Goal: Task Accomplishment & Management: Manage account settings

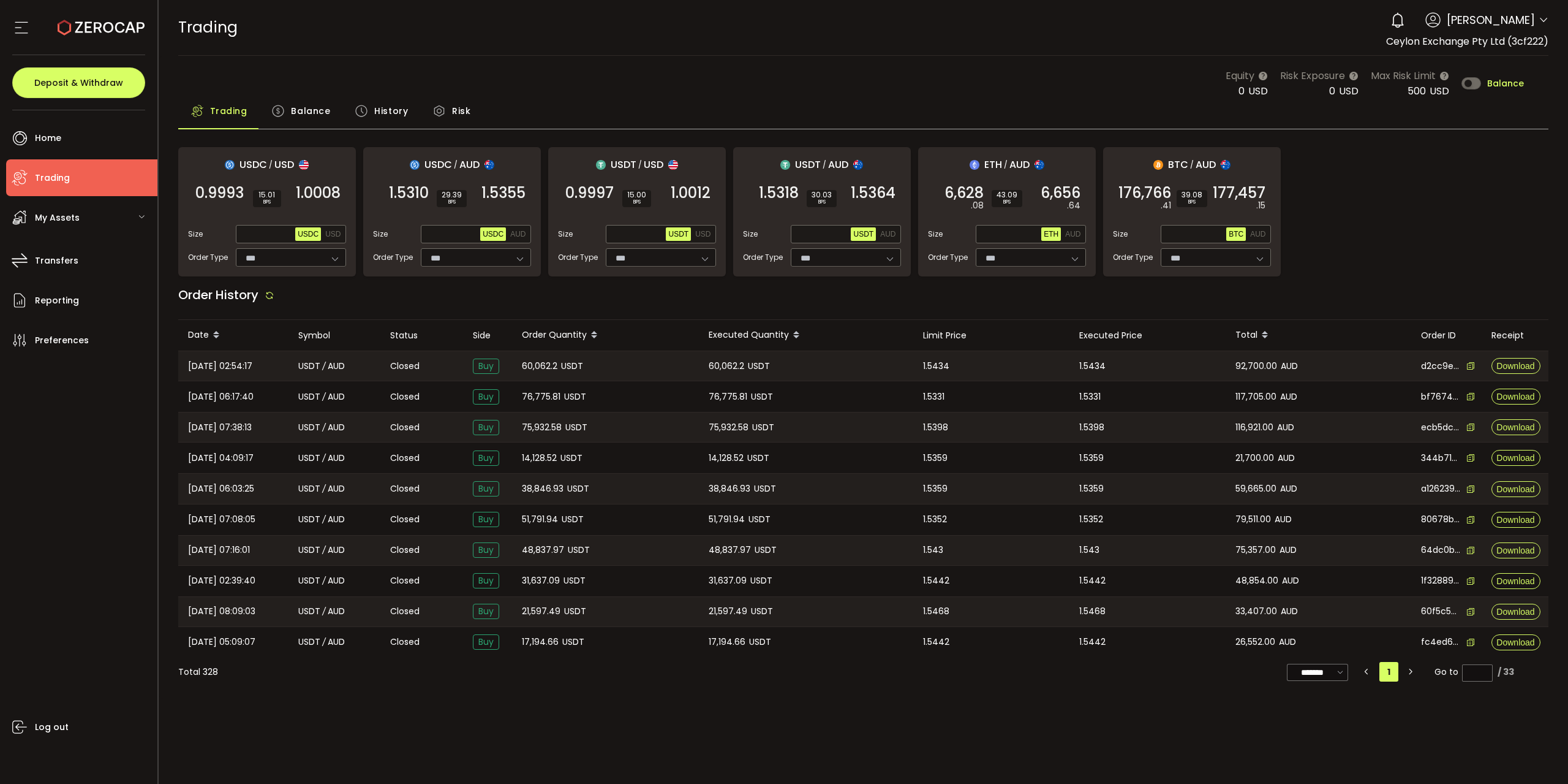
type input "***"
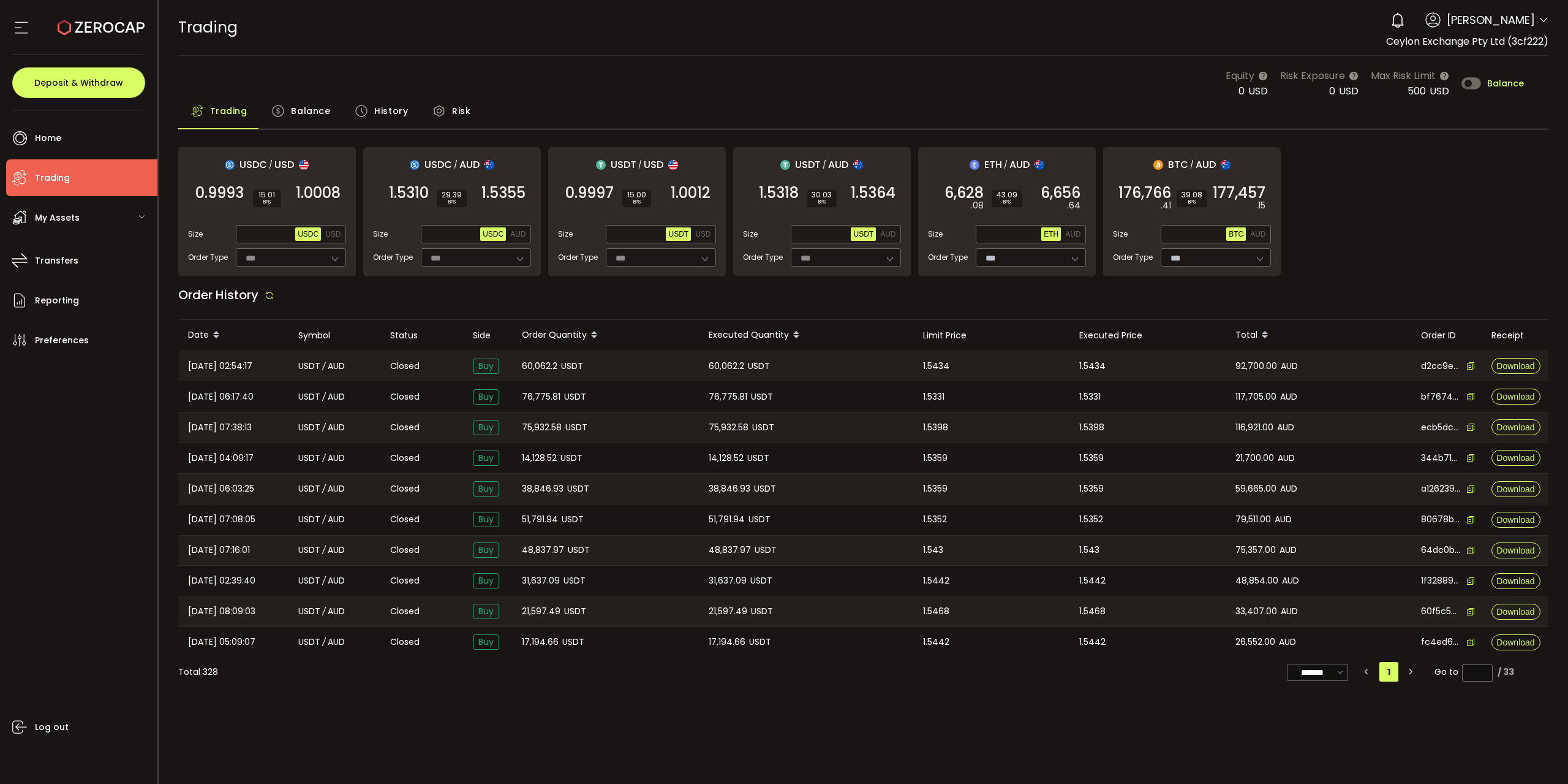
type input "***"
click at [1512, 90] on div "Equity 0 USD Risk Exposure 0 USD Max Risk Limit 500 USD Balance" at bounding box center [1375, 83] width 299 height 30
click at [1505, 79] on span "Balance" at bounding box center [1505, 83] width 36 height 8
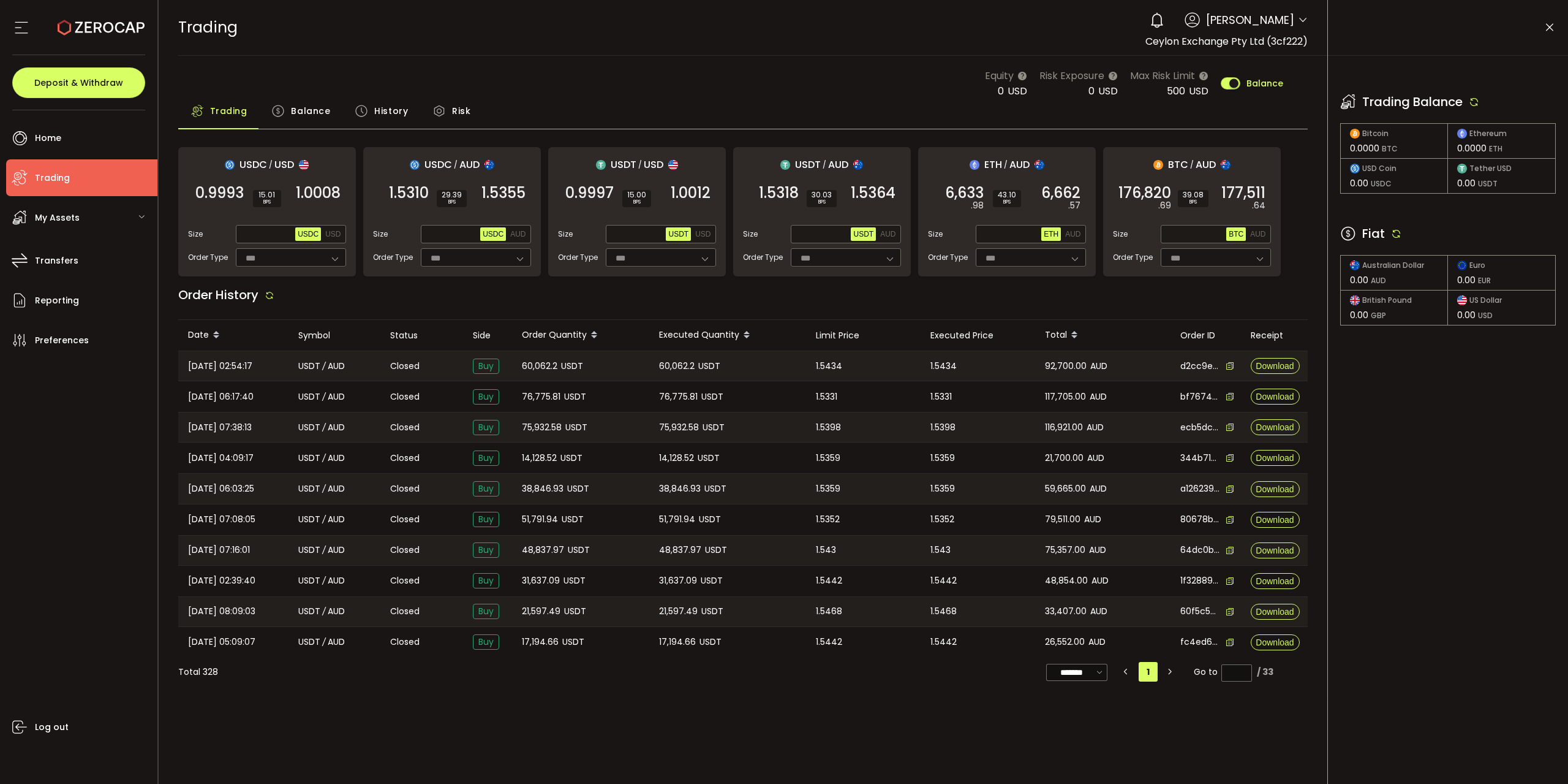
click at [1401, 231] on icon at bounding box center [1396, 233] width 11 height 11
click at [1400, 232] on icon at bounding box center [1396, 233] width 11 height 11
click at [1477, 103] on icon at bounding box center [1474, 102] width 11 height 11
click at [1490, 88] on div "Trading Balance Bitcoin 0.0000 BTC Ethereum 0.0000 ETH USD Coin 0.00 USDC Tethe…" at bounding box center [1449, 196] width 240 height 282
click at [1475, 103] on icon at bounding box center [1474, 102] width 11 height 11
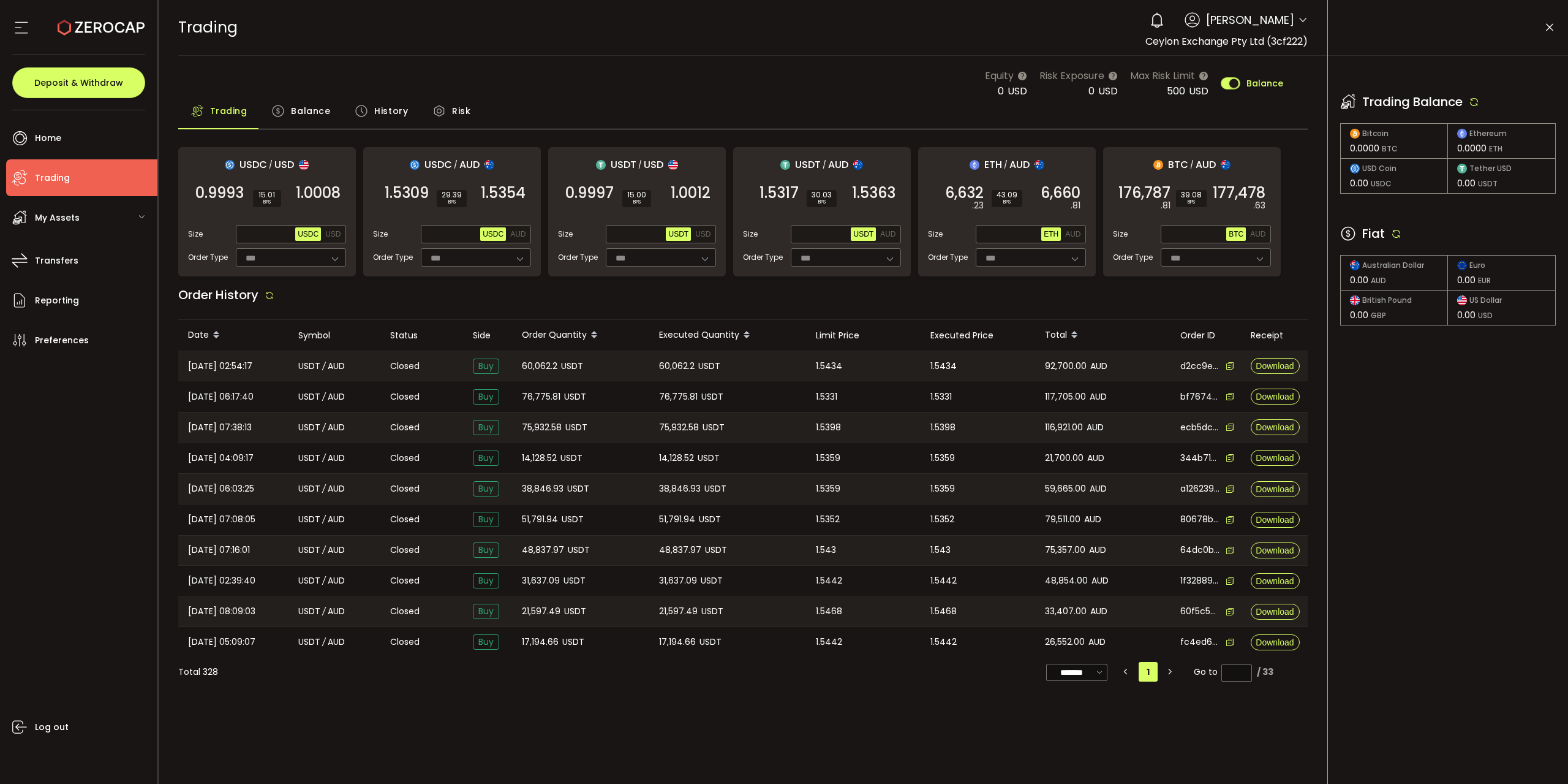
click at [1397, 232] on icon at bounding box center [1396, 233] width 11 height 11
click at [885, 228] on button "AUD" at bounding box center [888, 235] width 20 height 14
click at [1393, 229] on icon at bounding box center [1396, 233] width 11 height 11
click at [1475, 100] on icon at bounding box center [1474, 102] width 11 height 11
click at [1394, 235] on icon at bounding box center [1396, 233] width 11 height 11
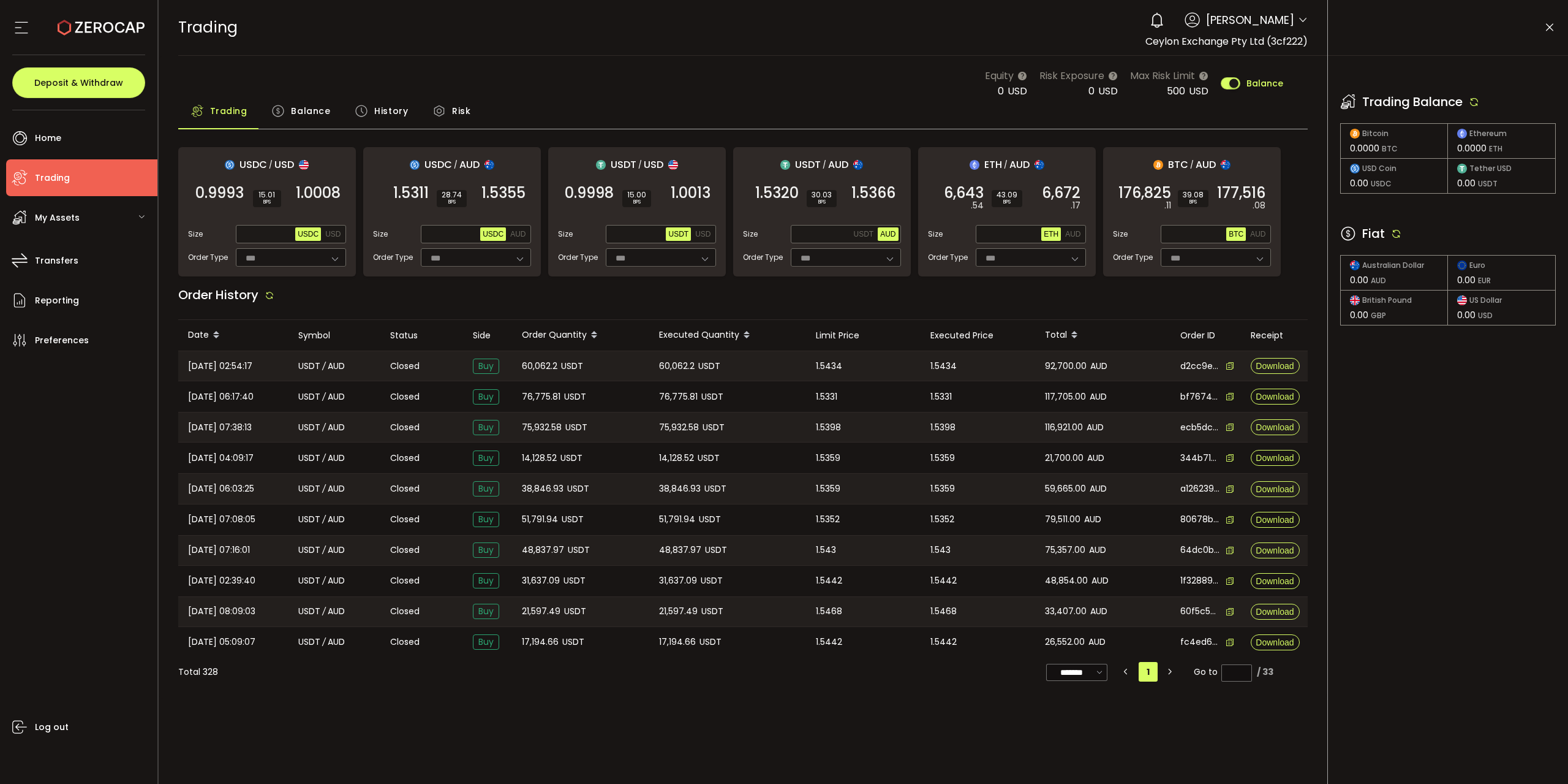
click at [1394, 235] on icon at bounding box center [1396, 233] width 11 height 11
click at [1477, 97] on icon at bounding box center [1474, 102] width 11 height 11
click at [1394, 239] on icon at bounding box center [1396, 233] width 11 height 11
click at [1397, 235] on icon at bounding box center [1396, 233] width 11 height 11
click at [377, 782] on div "PDF is being processed and will download to your computer TRADING Buy Power $0.…" at bounding box center [744, 392] width 1169 height 784
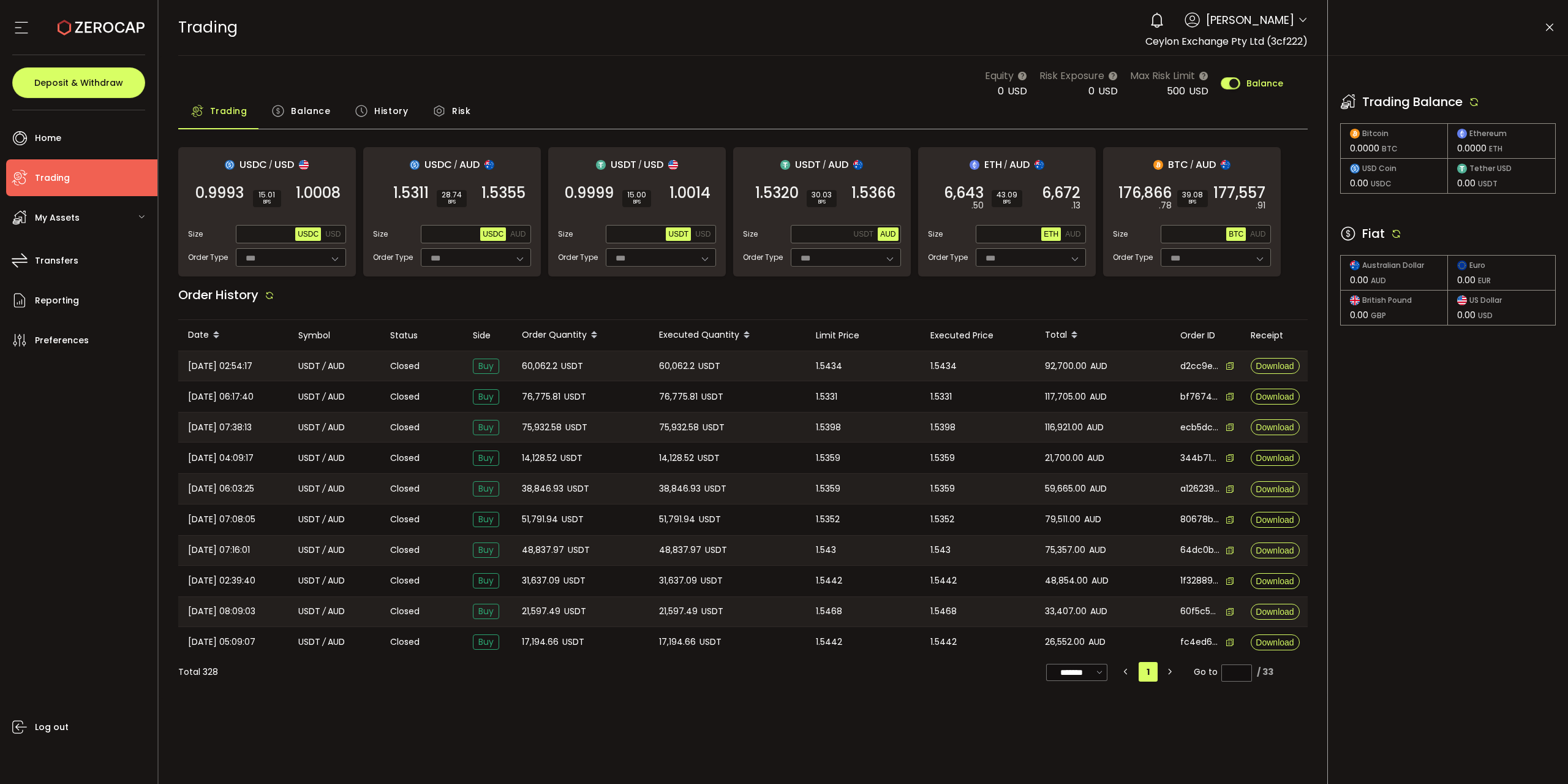
click at [1400, 228] on icon at bounding box center [1396, 233] width 11 height 11
click at [1476, 99] on icon at bounding box center [1474, 102] width 11 height 11
click at [1397, 231] on icon at bounding box center [1396, 233] width 11 height 11
click at [1477, 98] on icon at bounding box center [1474, 102] width 11 height 11
click at [1397, 231] on icon at bounding box center [1396, 233] width 11 height 11
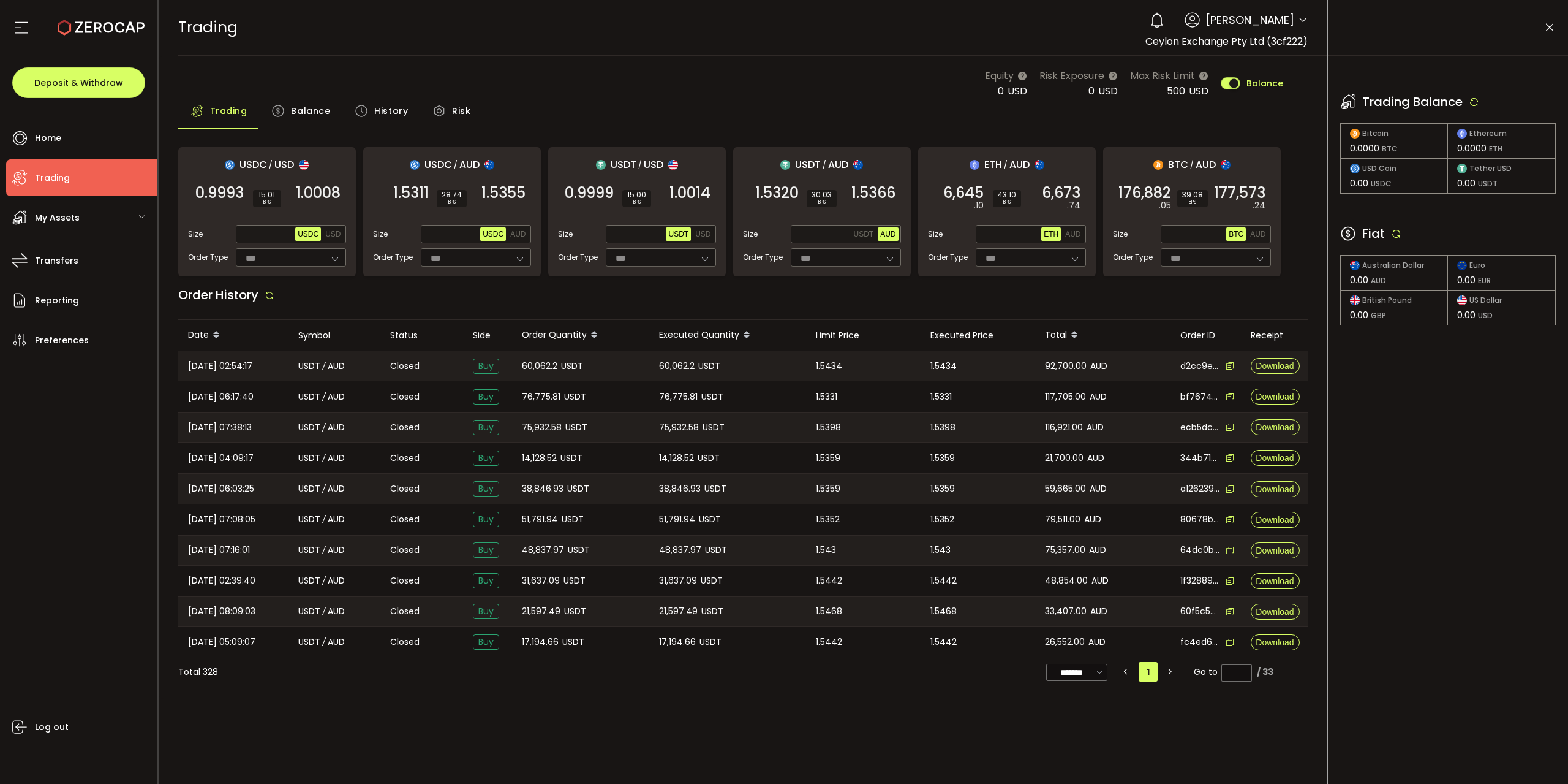
click at [1391, 236] on icon at bounding box center [1396, 233] width 11 height 11
click at [1478, 102] on icon at bounding box center [1474, 102] width 11 height 11
click at [1395, 236] on icon at bounding box center [1396, 233] width 11 height 11
click at [1477, 105] on icon at bounding box center [1474, 102] width 11 height 11
click at [1144, 21] on div "1" at bounding box center [1158, 20] width 27 height 27
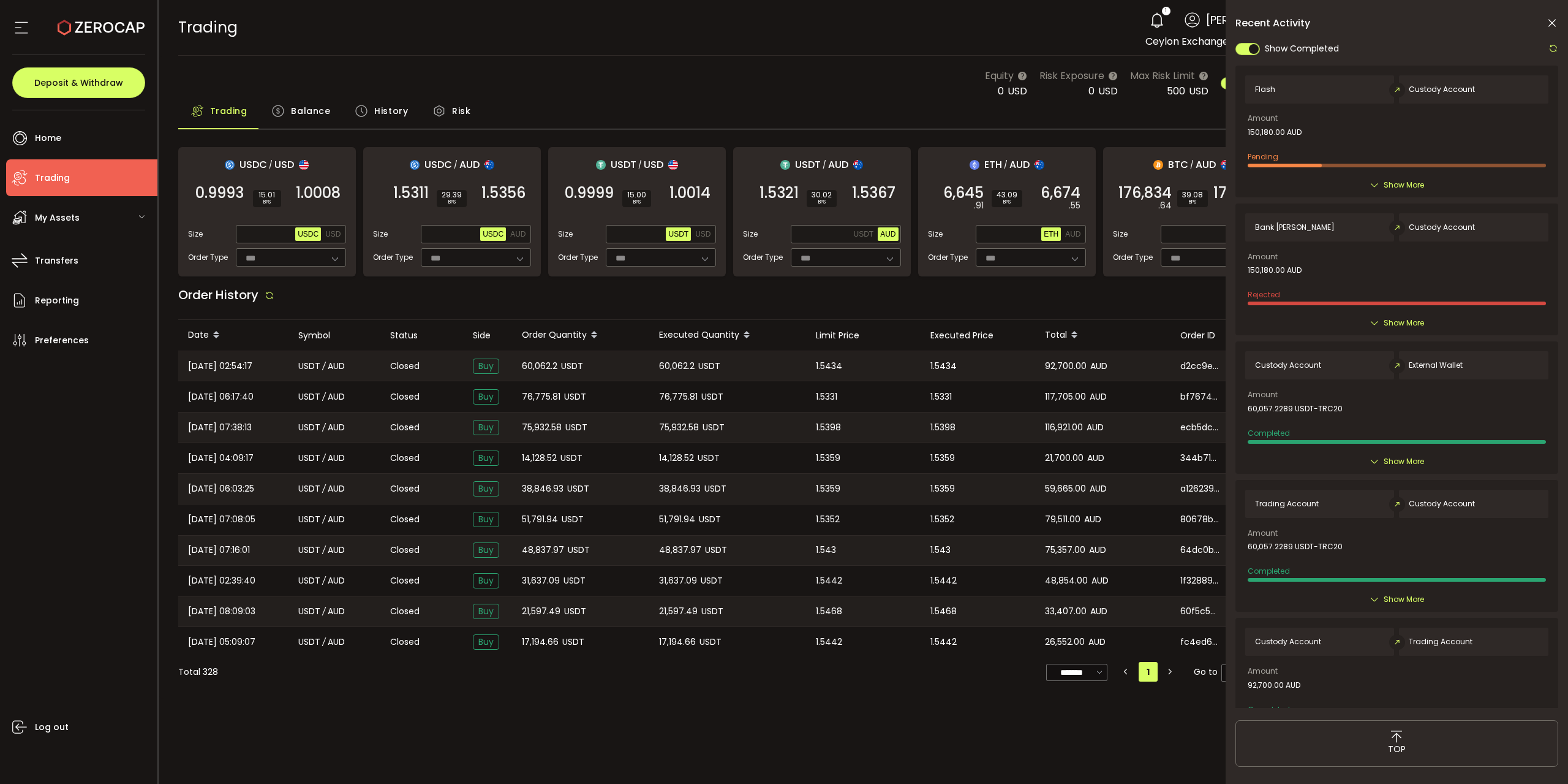
click at [1411, 187] on span "Show More" at bounding box center [1404, 185] width 41 height 12
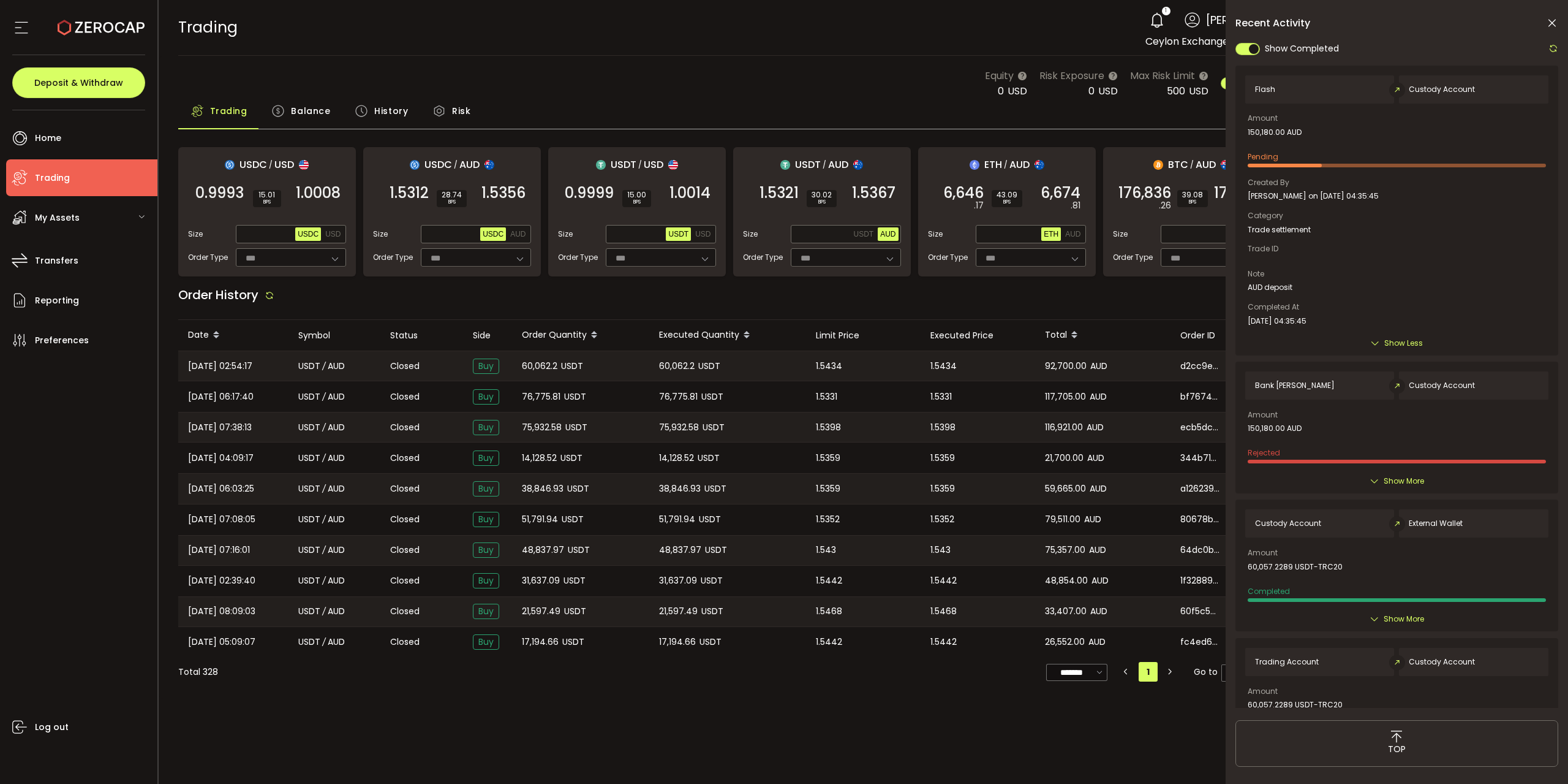
click at [1554, 24] on icon at bounding box center [1552, 23] width 12 height 12
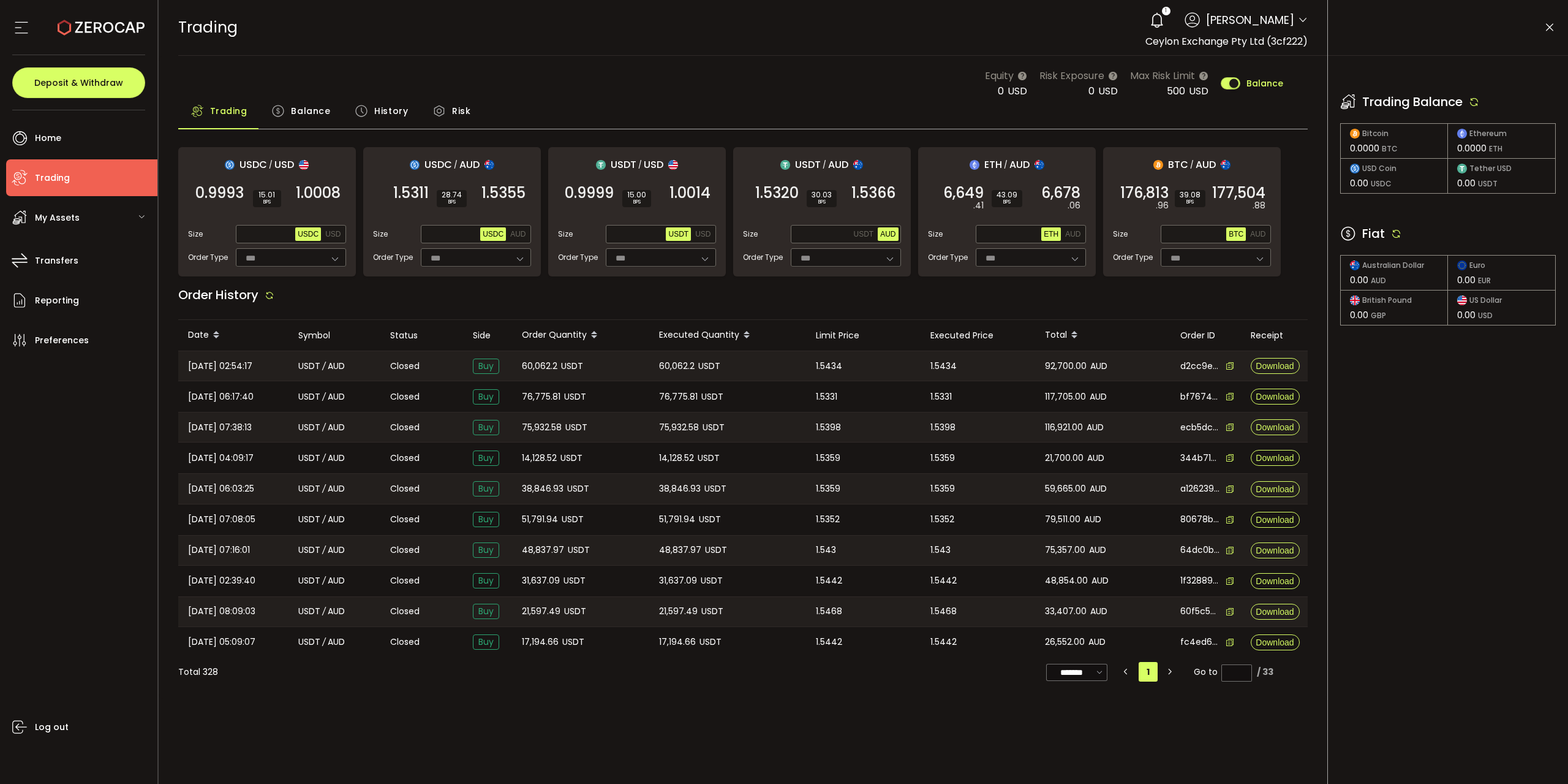
click at [1400, 229] on icon at bounding box center [1396, 233] width 11 height 11
click at [1476, 103] on icon at bounding box center [1474, 102] width 11 height 11
click at [1397, 229] on icon at bounding box center [1396, 233] width 11 height 11
click at [1475, 102] on icon at bounding box center [1474, 102] width 11 height 11
click at [1399, 235] on icon at bounding box center [1396, 233] width 11 height 11
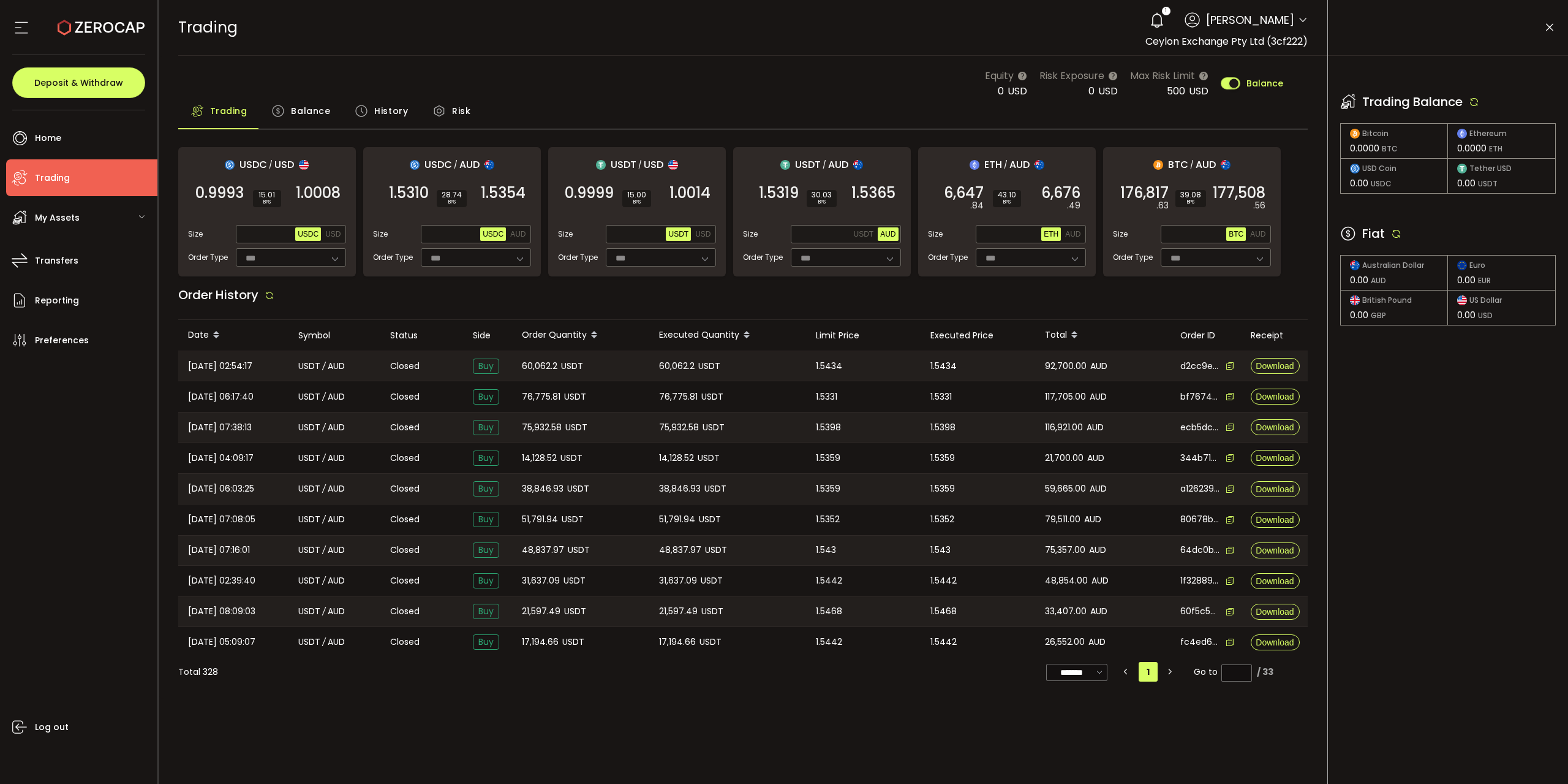
click at [1151, 25] on use at bounding box center [1157, 19] width 12 height 15
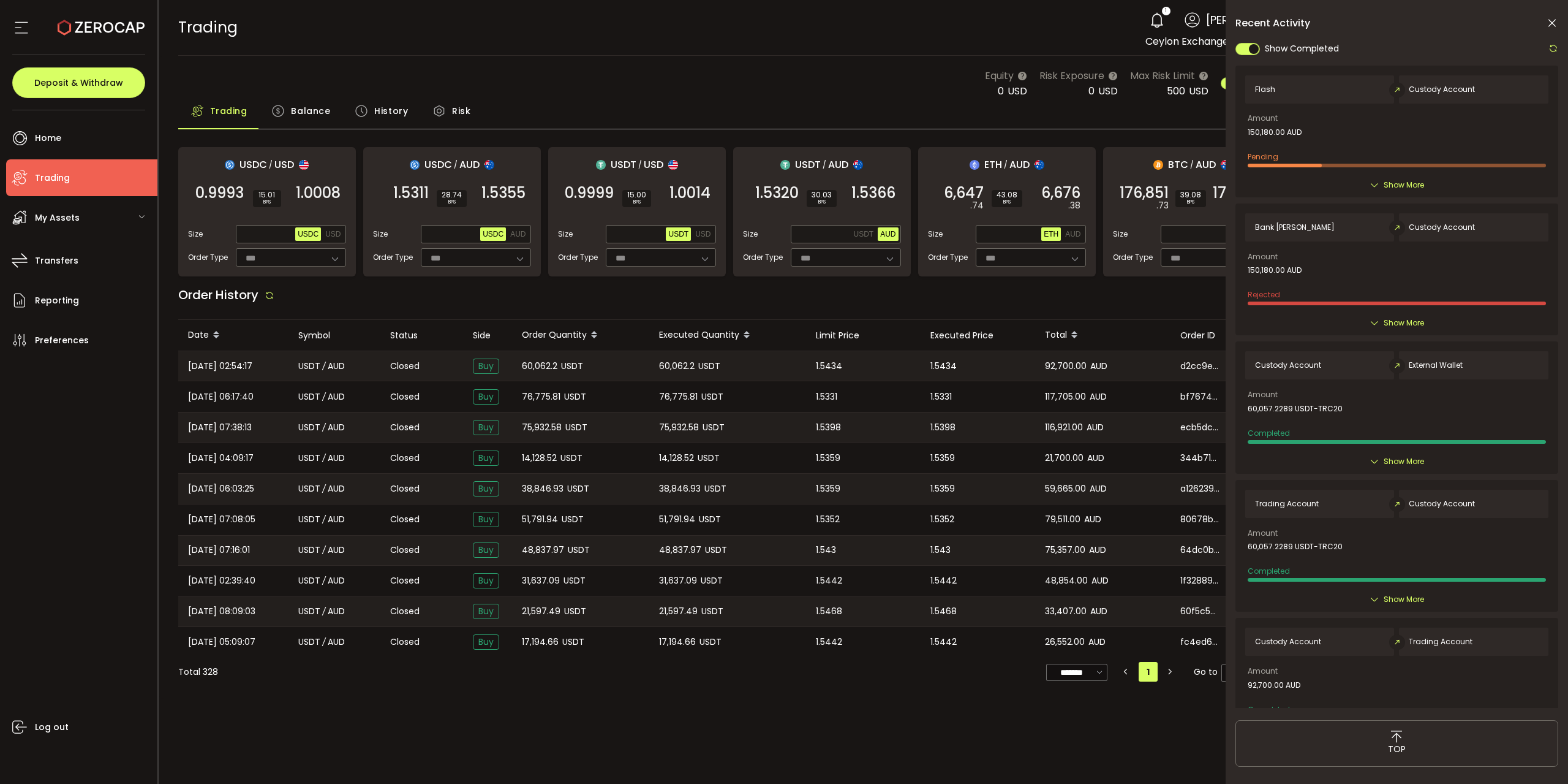
click at [1415, 186] on span "Show More" at bounding box center [1404, 185] width 41 height 12
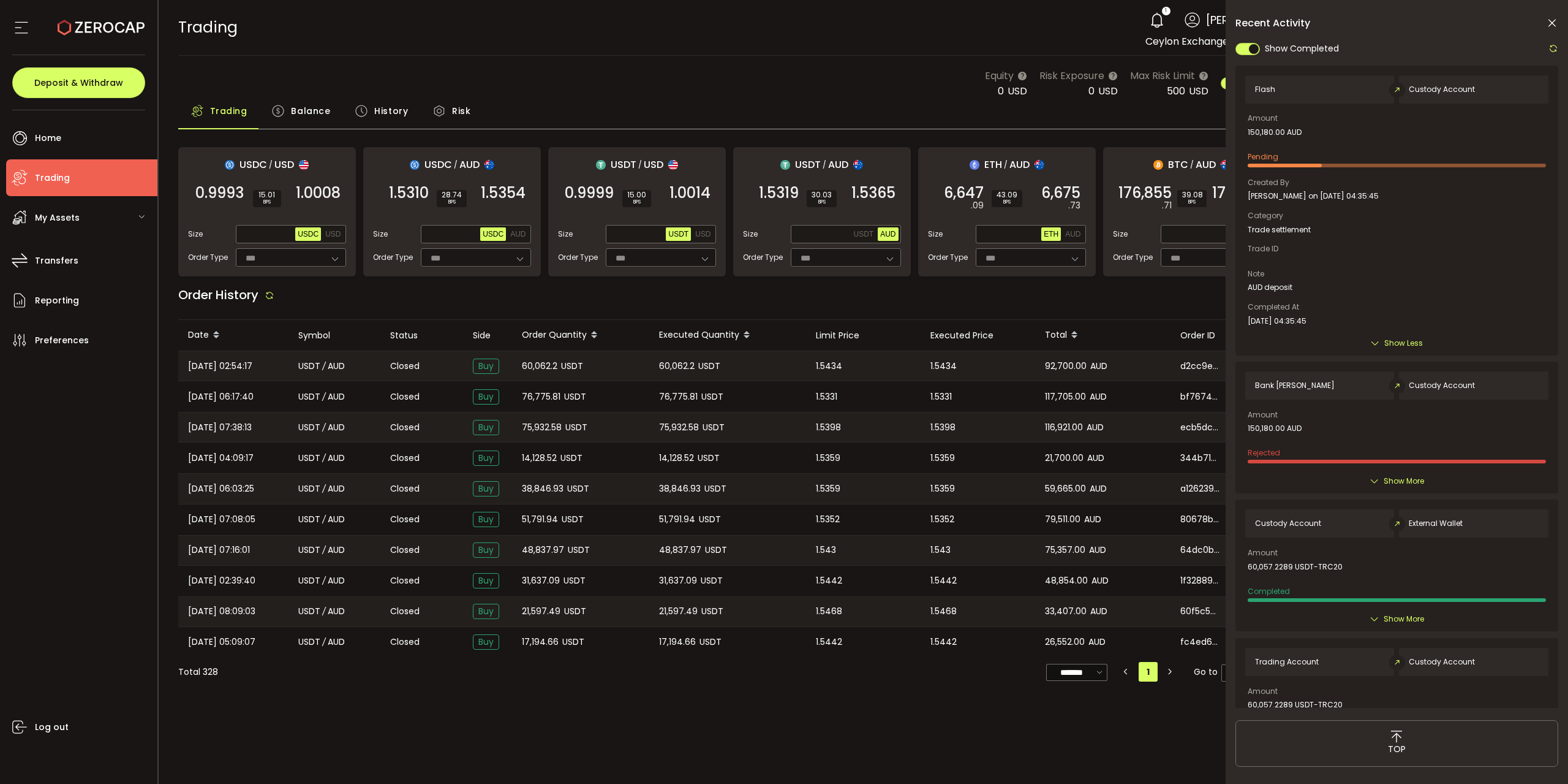
click at [1282, 388] on span "Bank [PERSON_NAME]" at bounding box center [1295, 385] width 80 height 8
click at [1553, 21] on icon at bounding box center [1552, 23] width 12 height 12
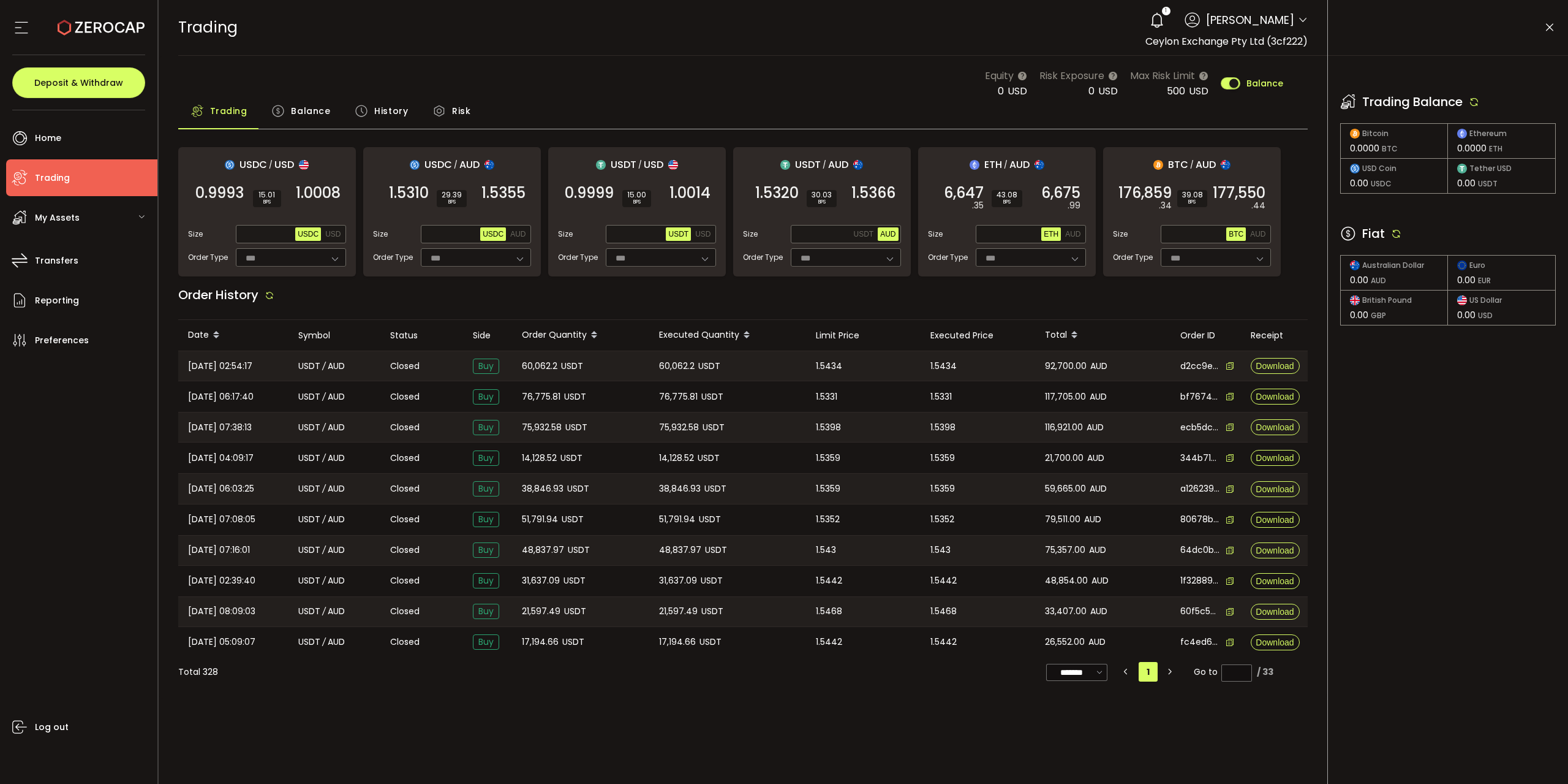
click at [1396, 232] on icon at bounding box center [1396, 233] width 11 height 11
click at [1480, 106] on icon at bounding box center [1474, 102] width 11 height 11
click at [1148, 26] on icon at bounding box center [1157, 20] width 17 height 17
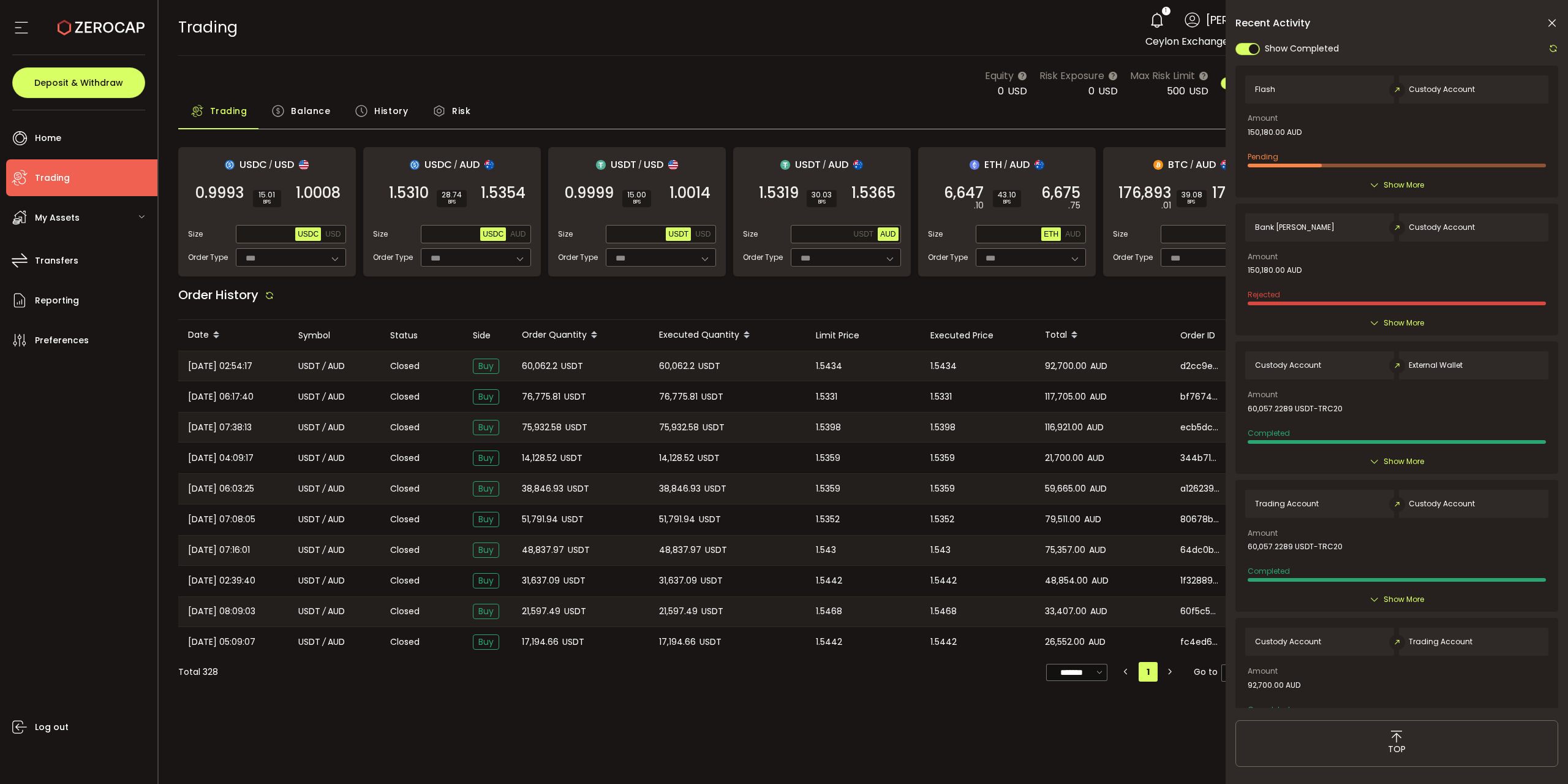
click at [1550, 26] on icon at bounding box center [1552, 23] width 12 height 12
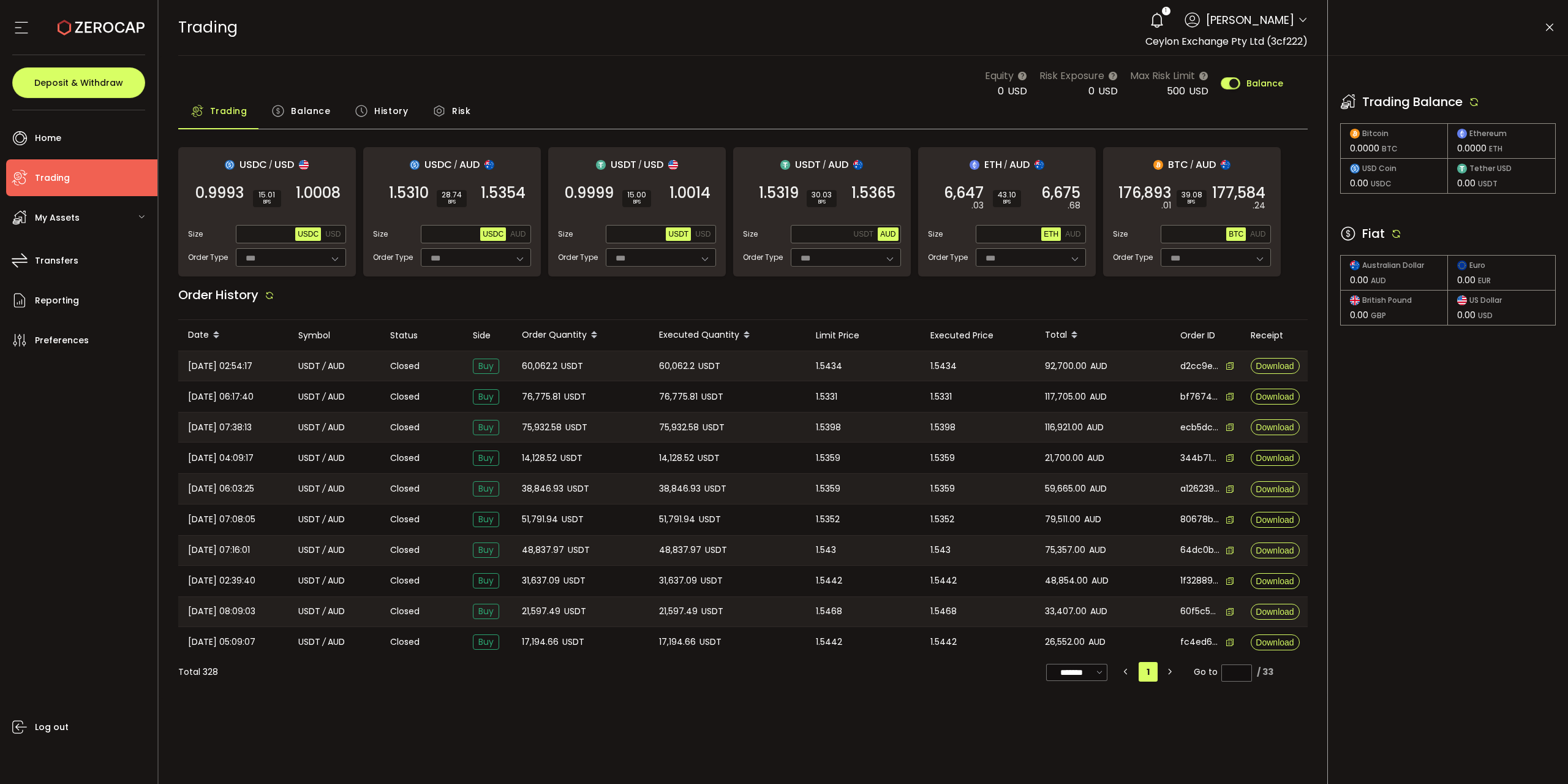
click at [308, 105] on span "Balance" at bounding box center [311, 111] width 39 height 25
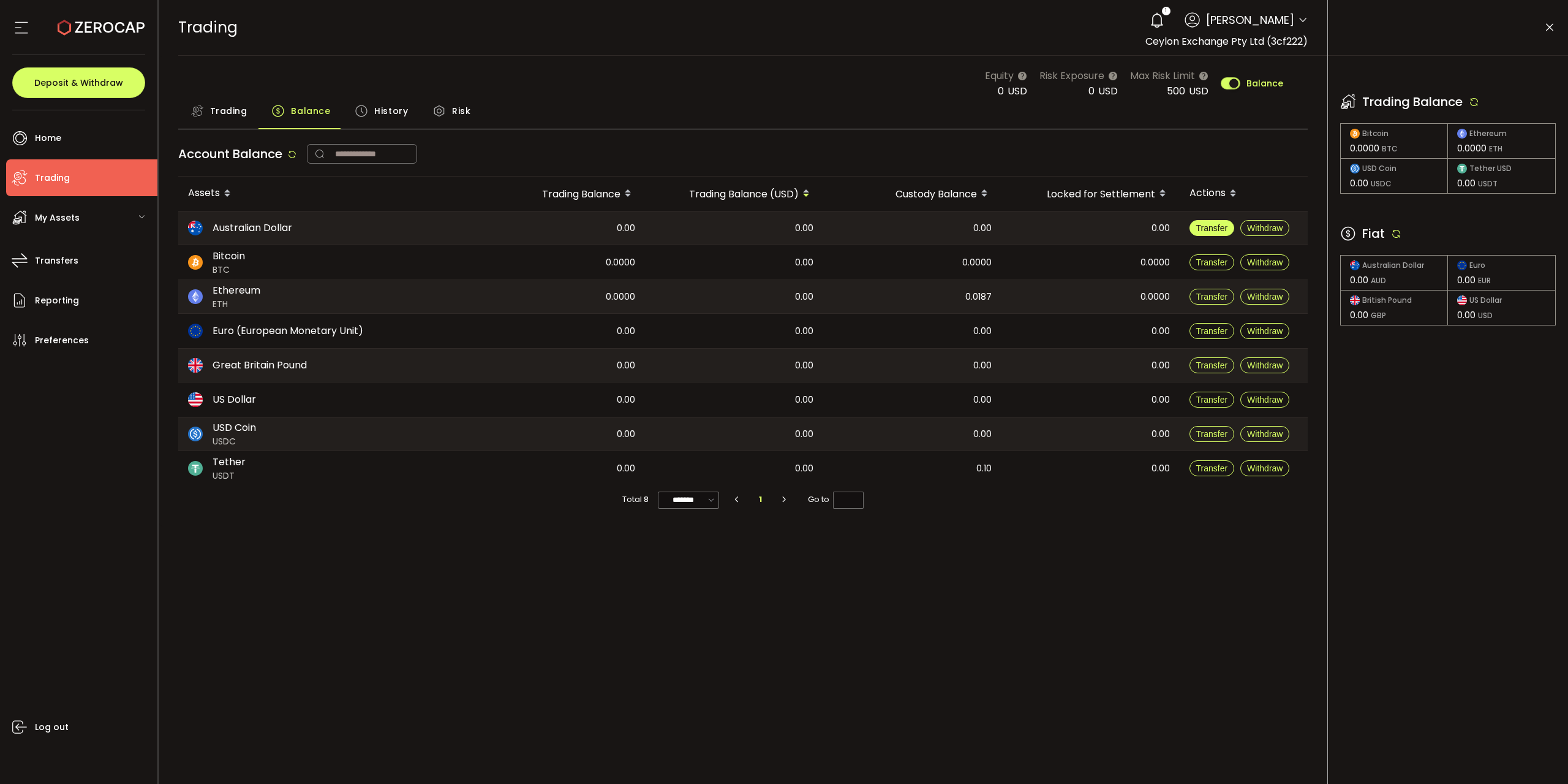
click at [1192, 229] on button "Transfer" at bounding box center [1213, 228] width 46 height 16
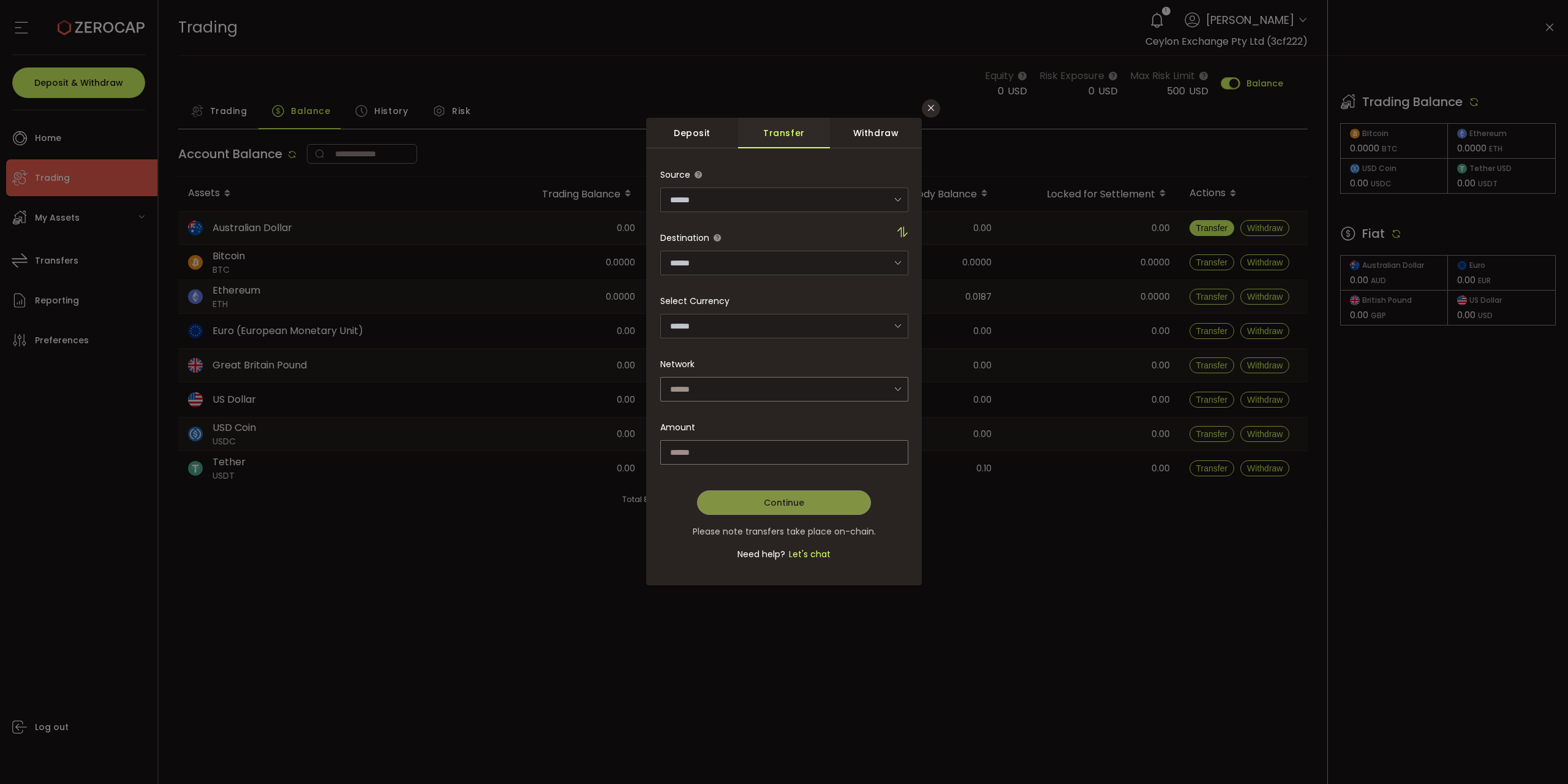
type input "**********"
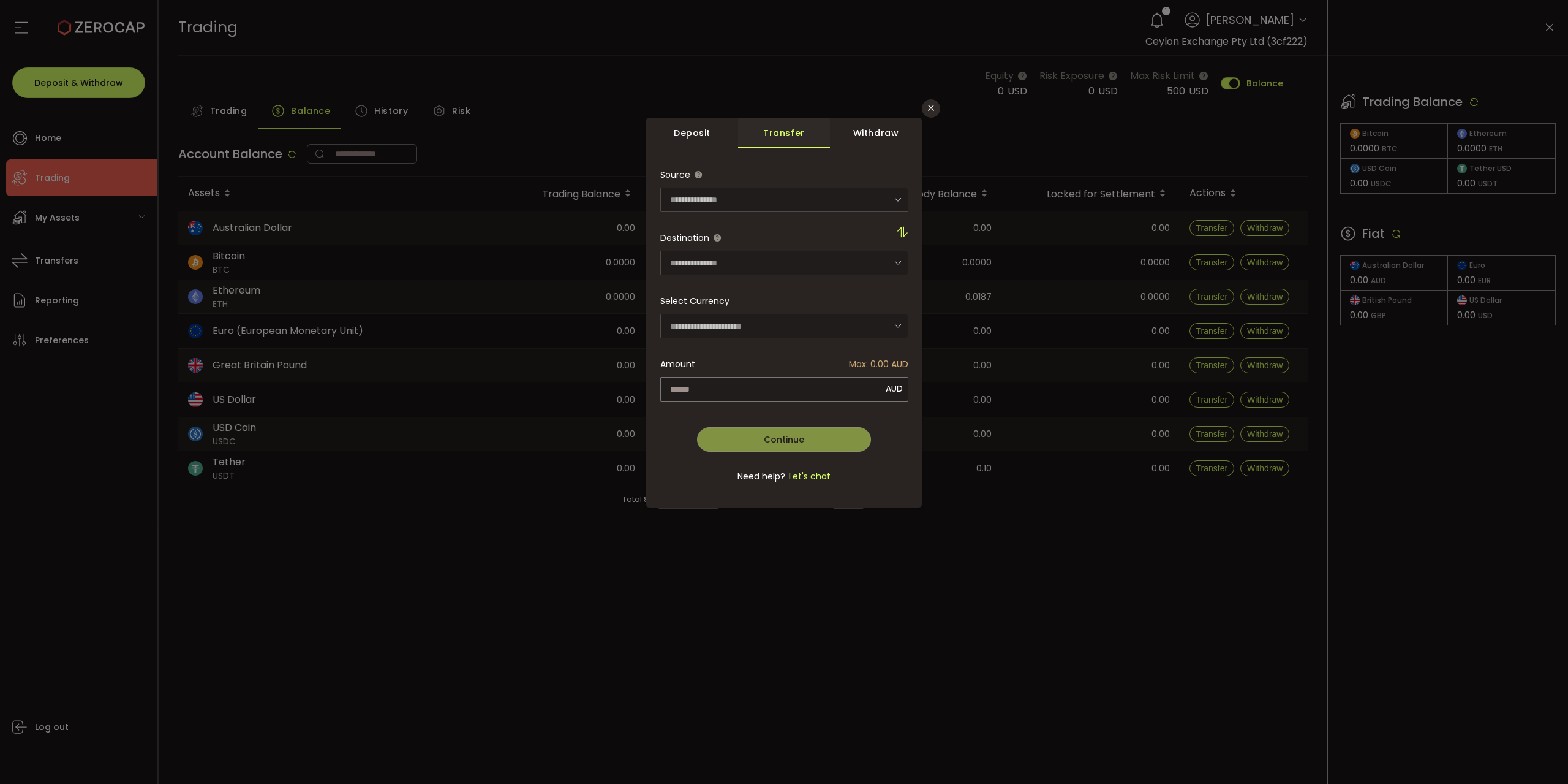
click at [709, 130] on div "Deposit" at bounding box center [692, 133] width 92 height 30
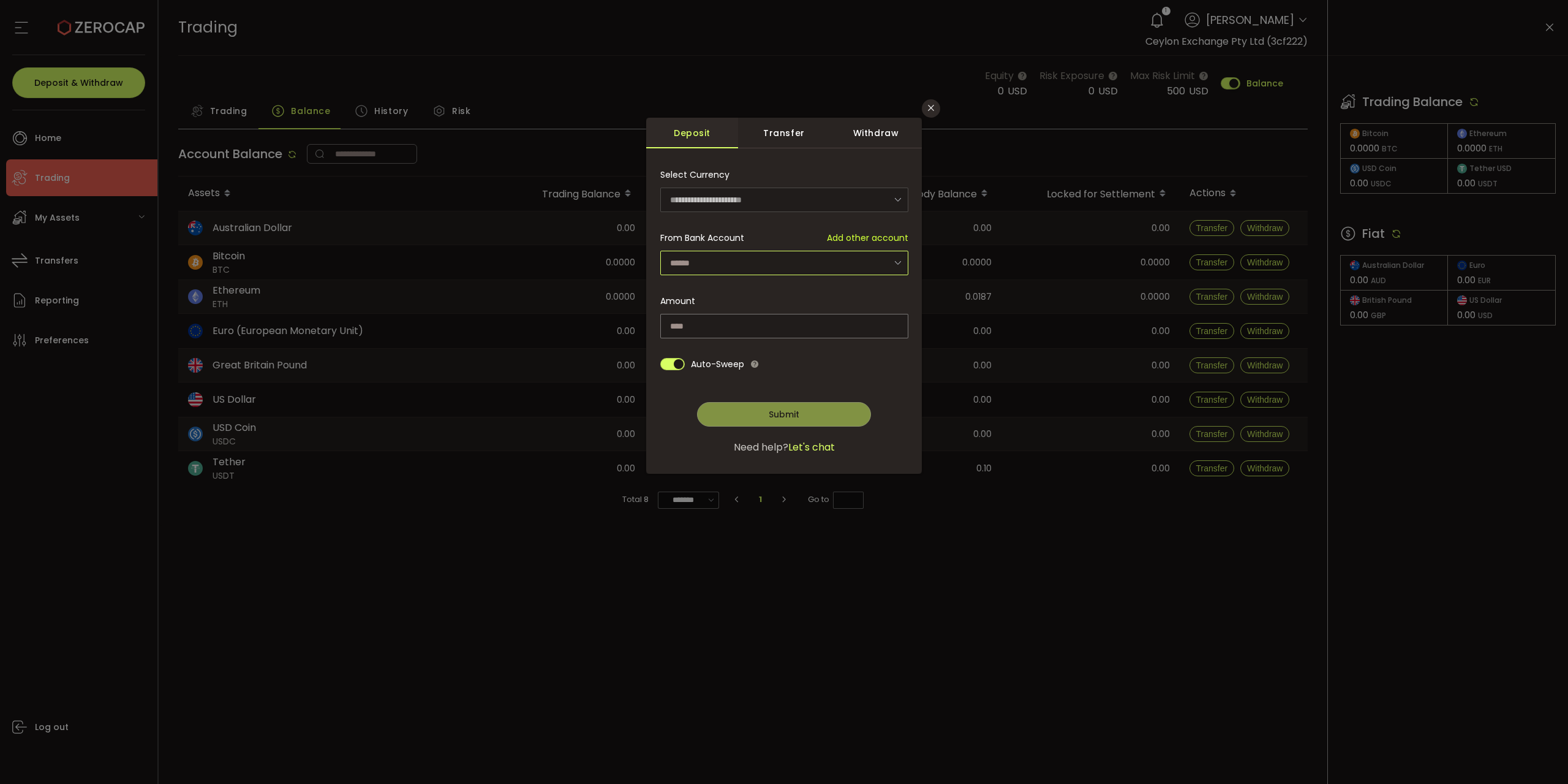
click at [724, 260] on input "dialog" at bounding box center [784, 262] width 248 height 25
click at [745, 294] on span "Ceylon Exchange Pty Ltd - 7504" at bounding box center [741, 295] width 137 height 12
type input "**********"
click at [926, 110] on button "Close" at bounding box center [932, 108] width 19 height 19
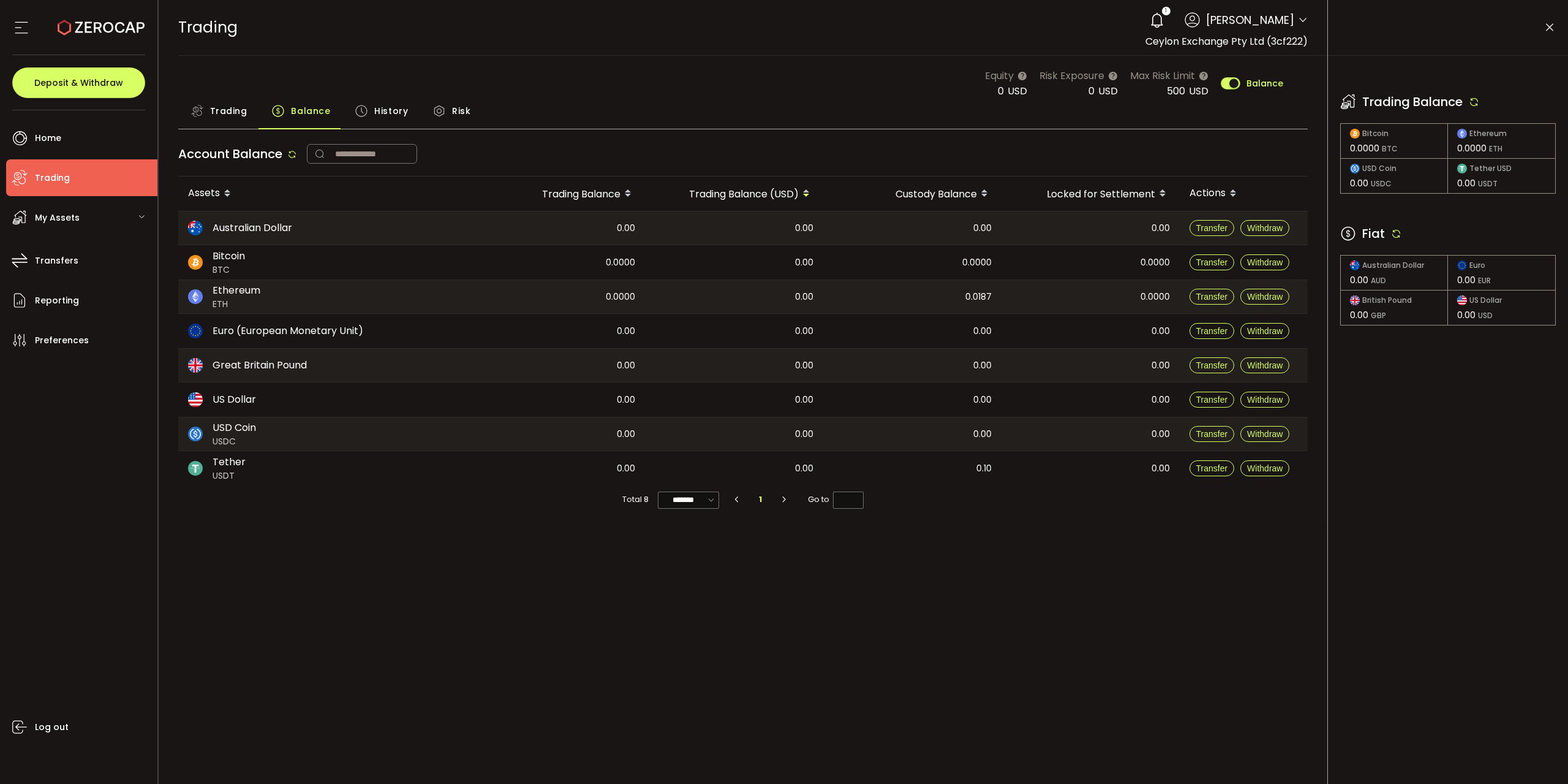
click at [1400, 235] on icon at bounding box center [1396, 233] width 11 height 11
click at [1473, 99] on icon at bounding box center [1474, 102] width 11 height 11
click at [1478, 97] on icon at bounding box center [1474, 102] width 11 height 11
click at [1393, 235] on icon at bounding box center [1396, 233] width 11 height 11
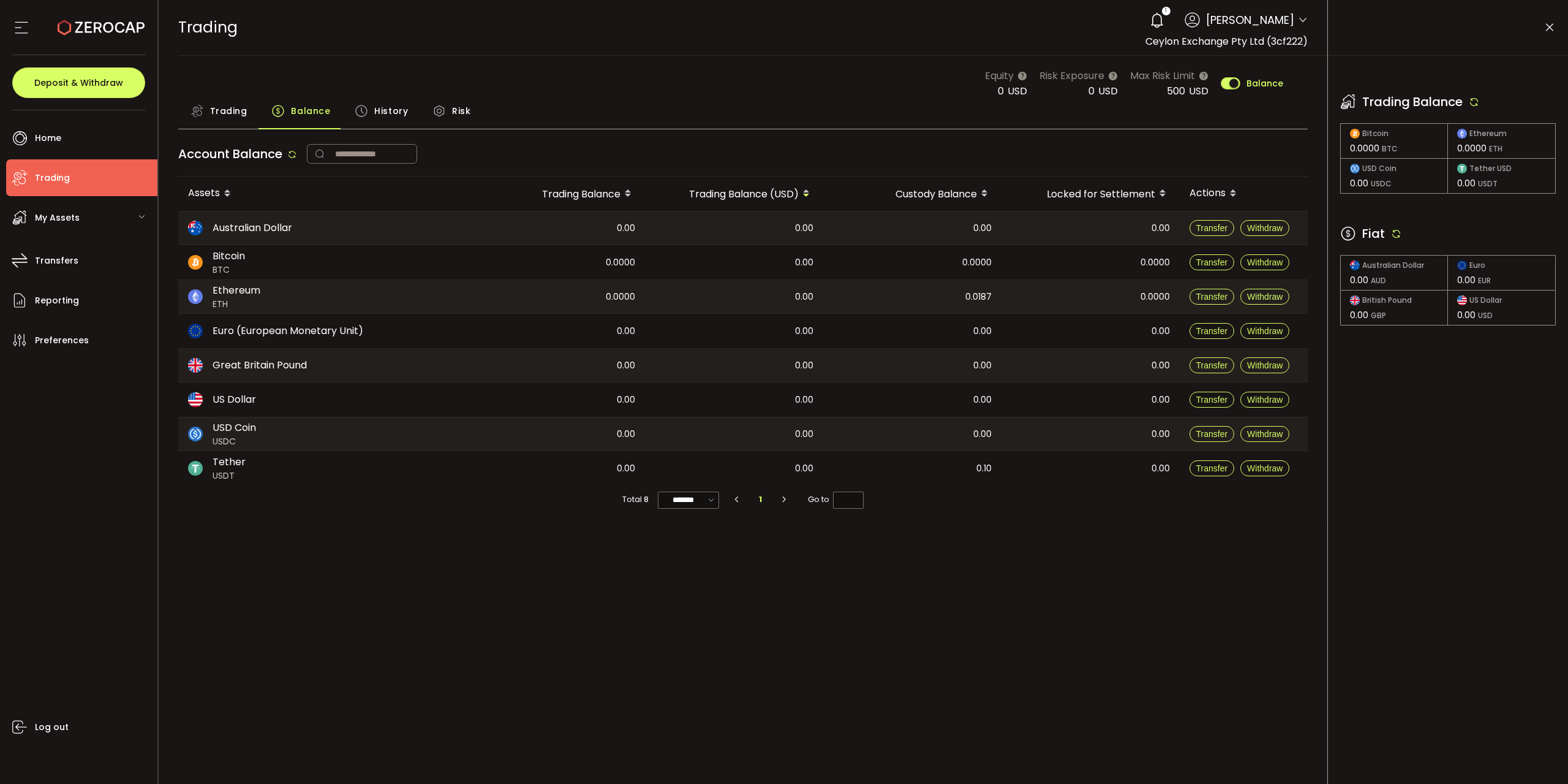
click at [1144, 10] on div "1" at bounding box center [1158, 20] width 27 height 27
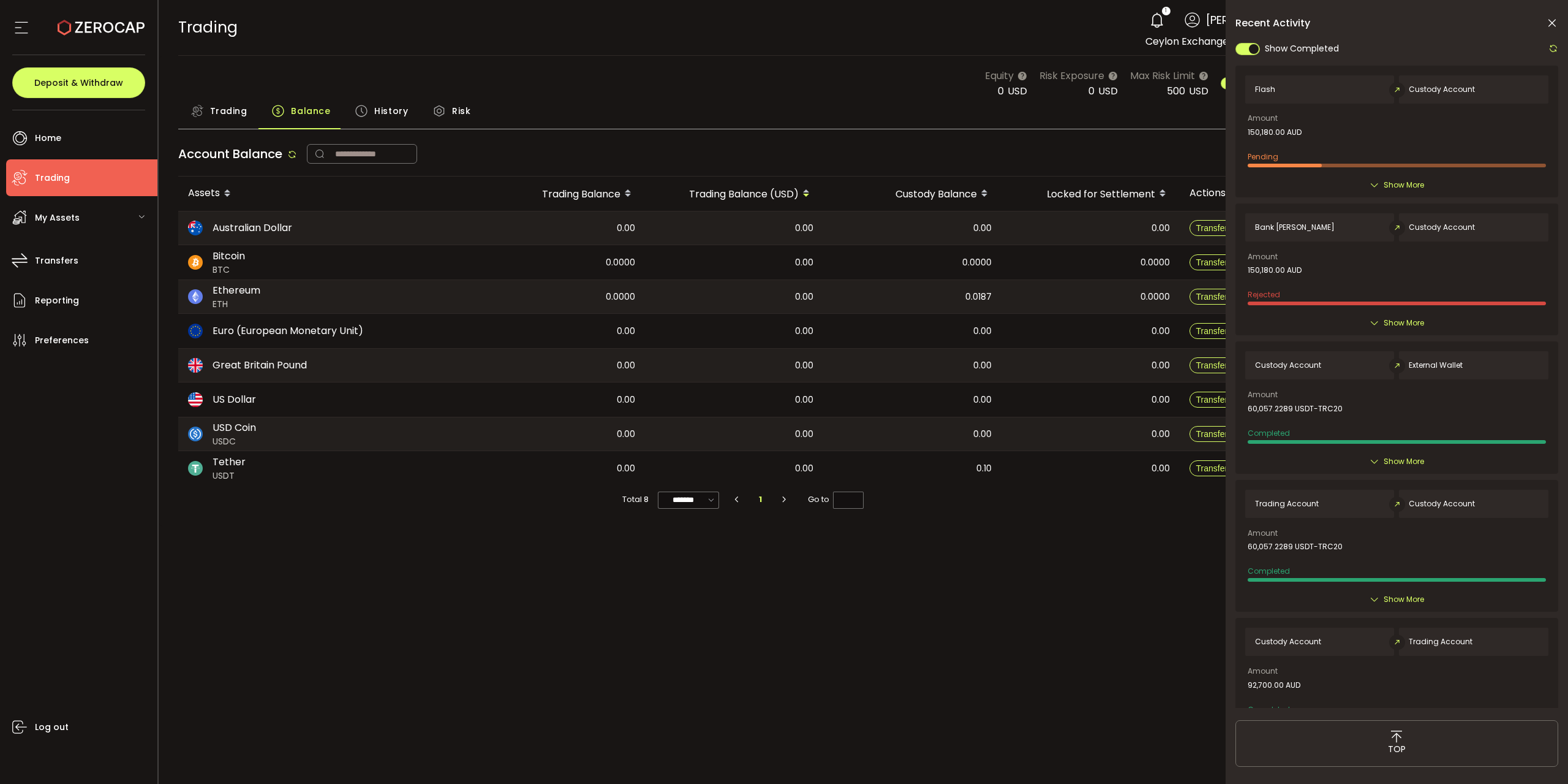
click at [1399, 190] on span "Show More" at bounding box center [1404, 185] width 41 height 12
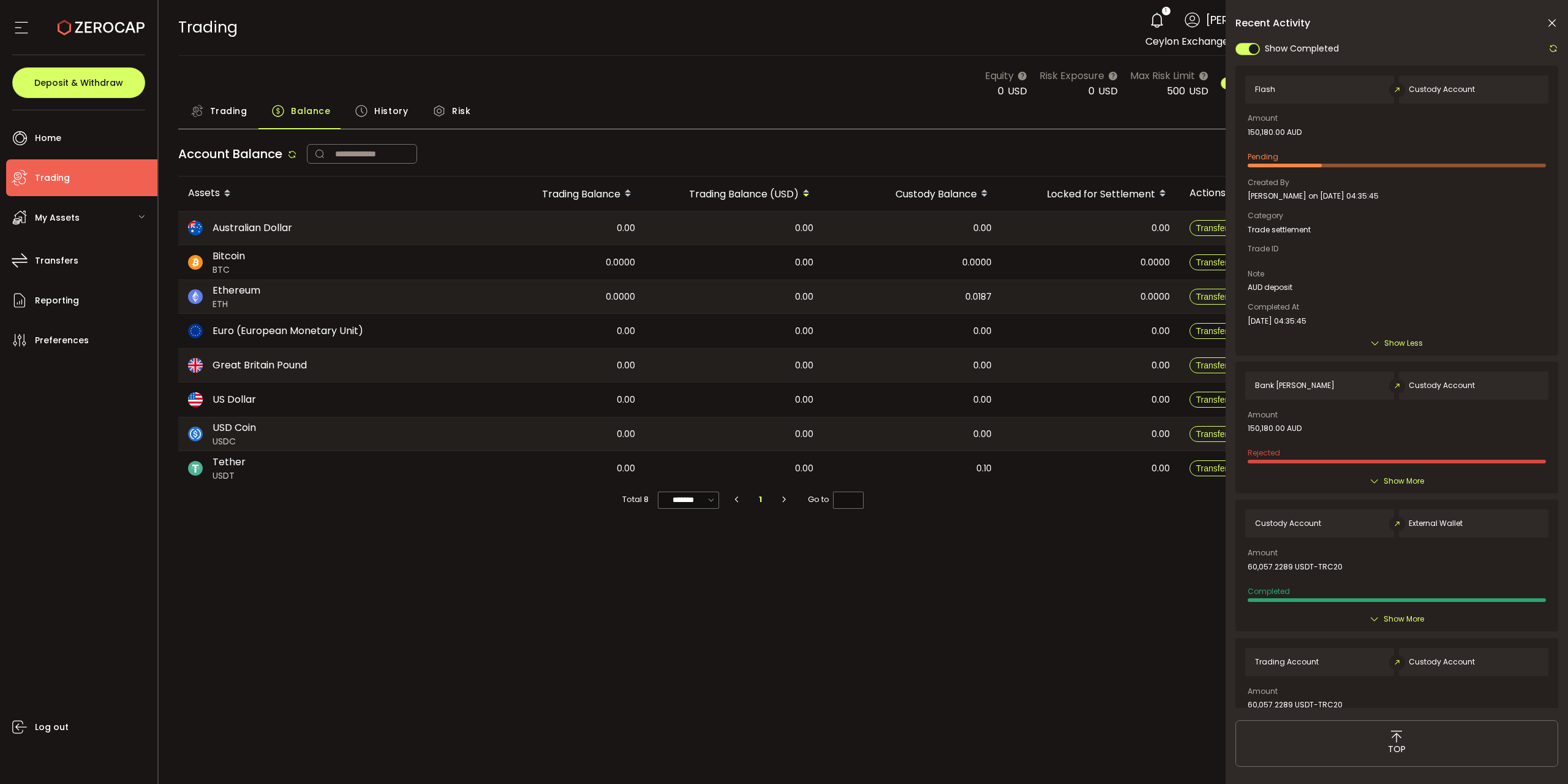
click at [1554, 51] on icon at bounding box center [1554, 48] width 10 height 10
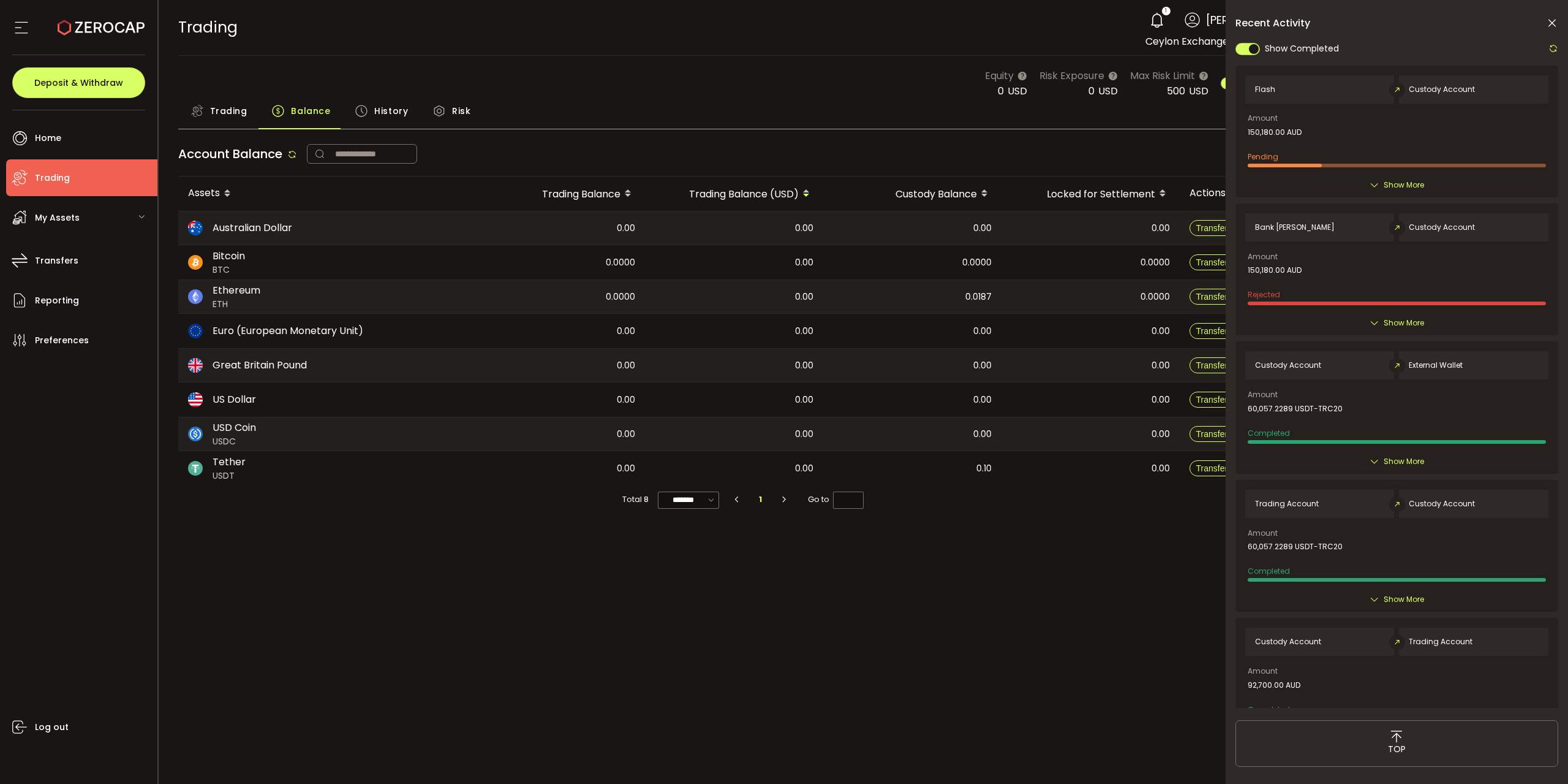
click at [1550, 52] on icon at bounding box center [1554, 48] width 10 height 10
click at [1549, 19] on icon at bounding box center [1552, 23] width 12 height 12
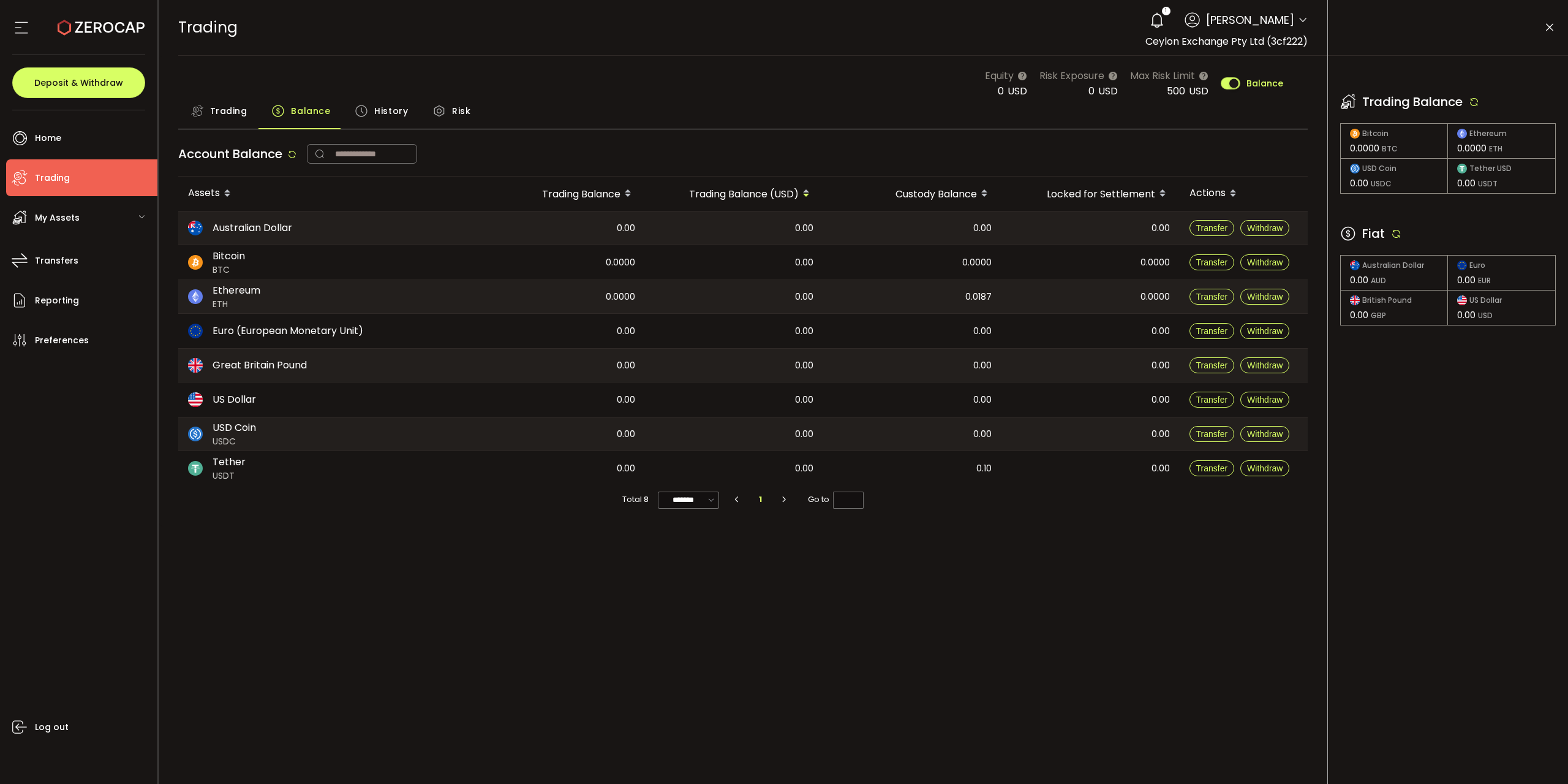
click at [1397, 231] on icon at bounding box center [1396, 233] width 11 height 11
click at [1472, 104] on icon at bounding box center [1474, 102] width 11 height 11
click at [1400, 236] on icon at bounding box center [1396, 233] width 11 height 11
click at [1475, 97] on icon at bounding box center [1474, 102] width 11 height 11
click at [1148, 14] on icon at bounding box center [1157, 20] width 17 height 17
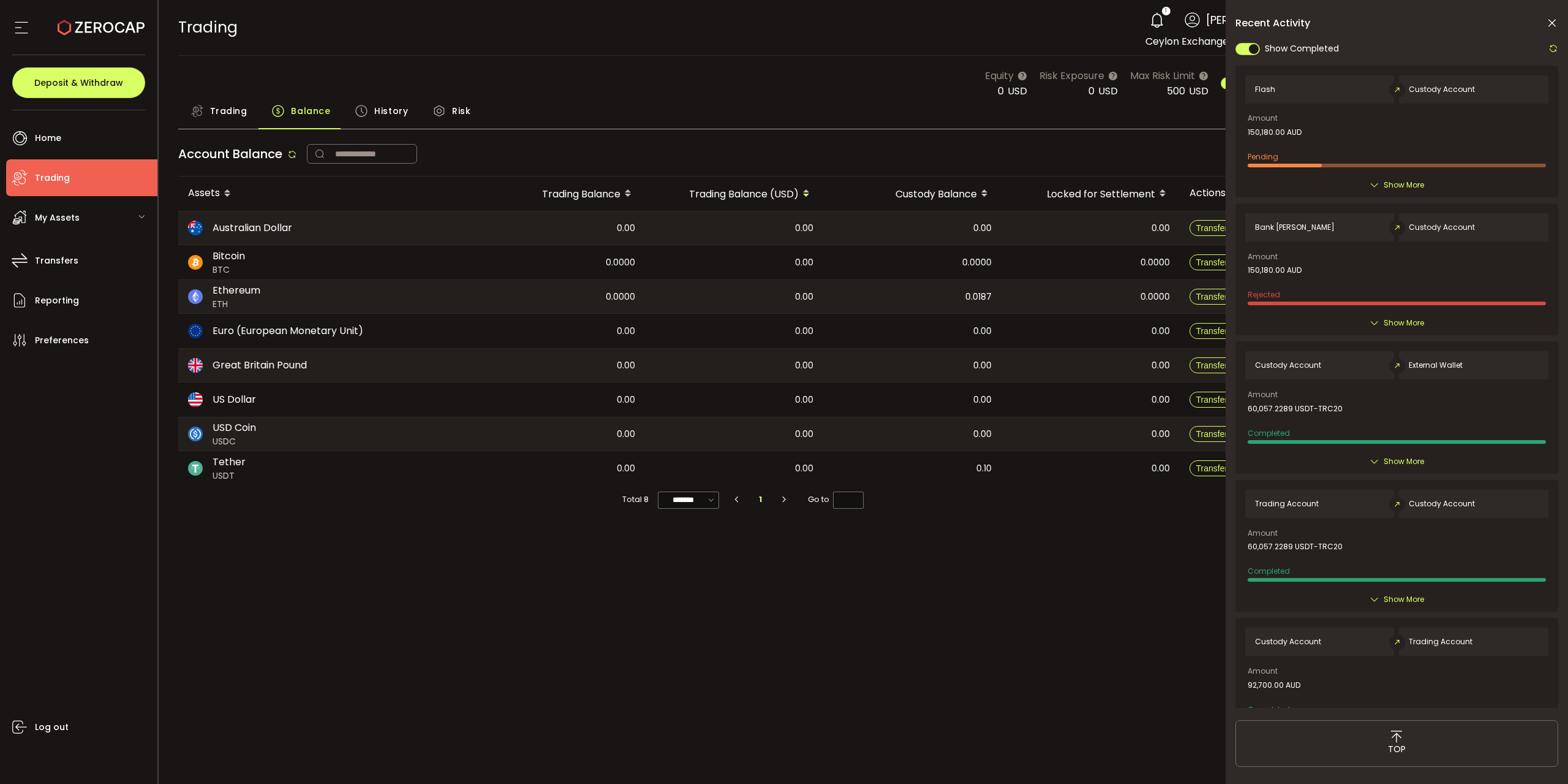
click at [1418, 180] on span "Show More" at bounding box center [1404, 185] width 41 height 12
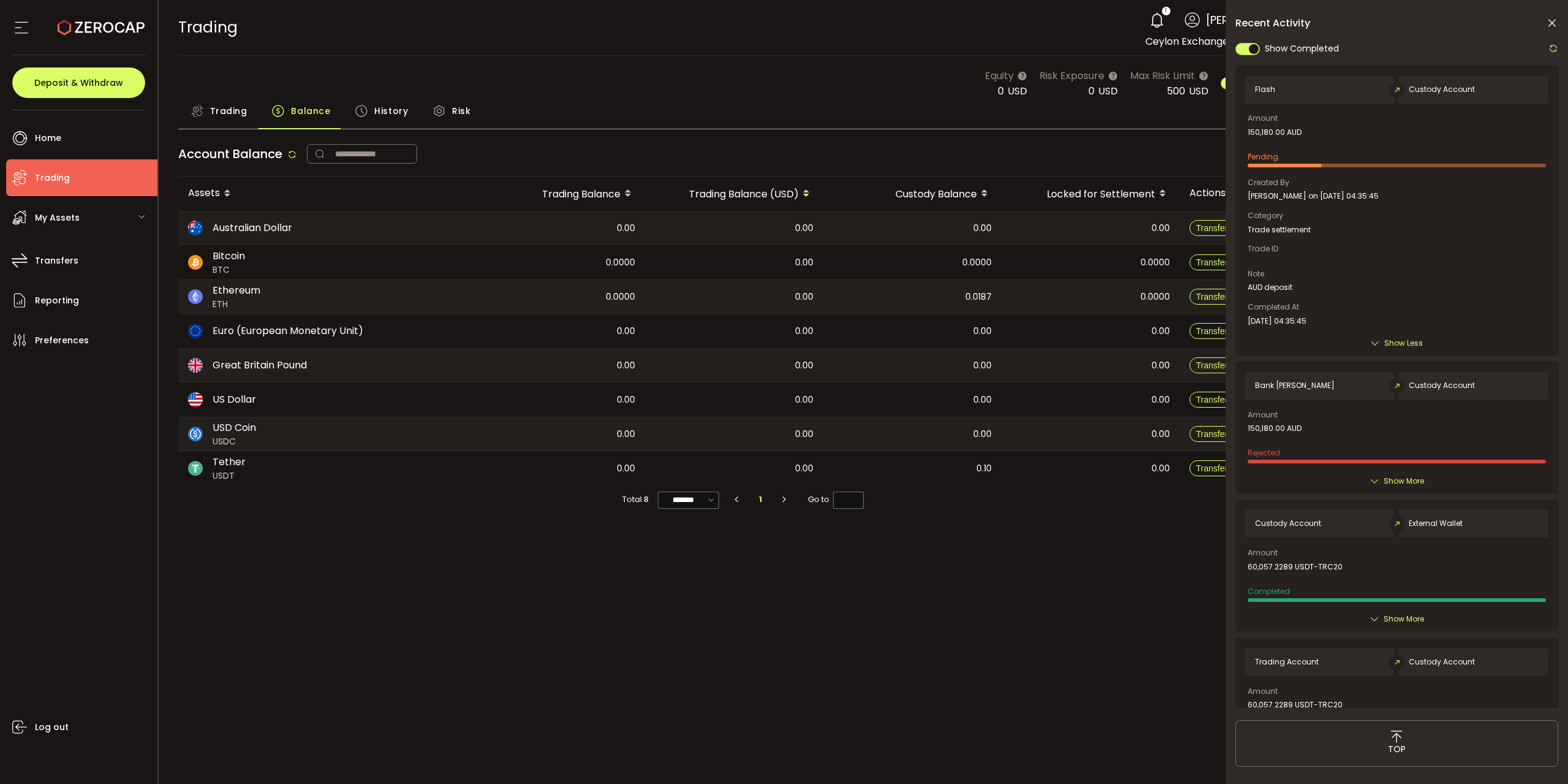
click at [1550, 52] on icon at bounding box center [1554, 48] width 10 height 10
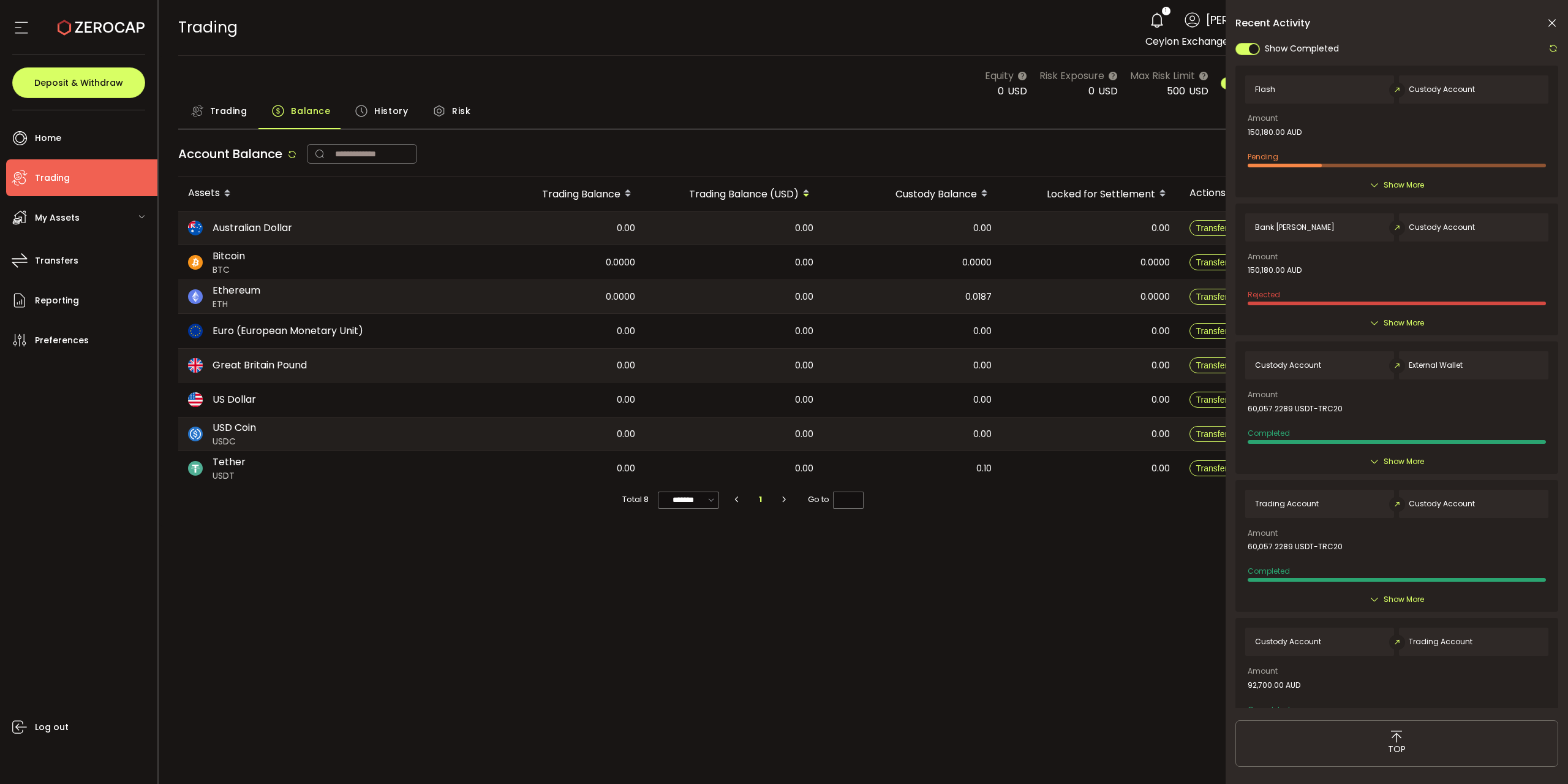
click at [1552, 20] on icon at bounding box center [1552, 23] width 12 height 12
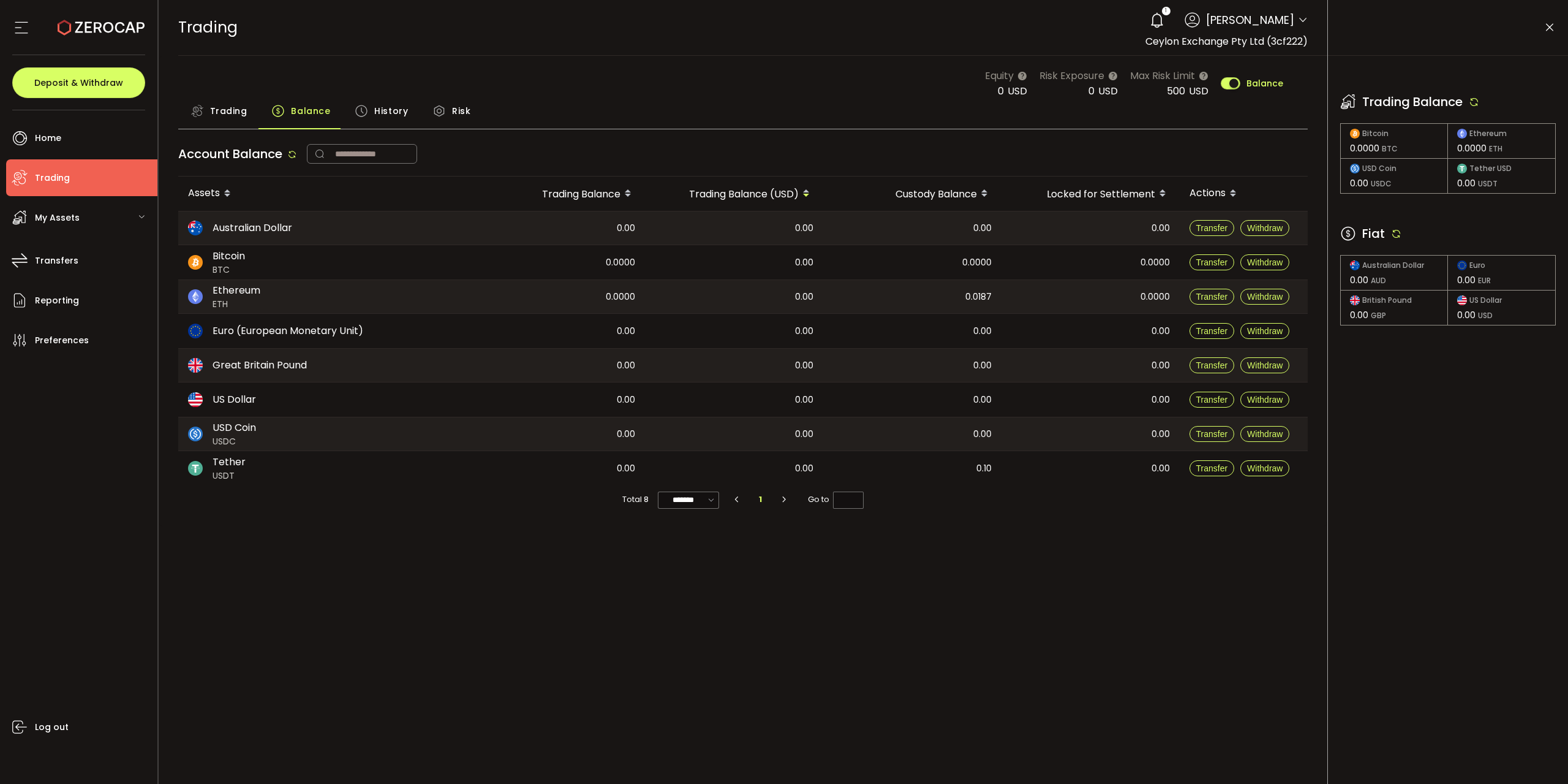
click at [1396, 234] on icon at bounding box center [1396, 233] width 11 height 11
click at [1473, 101] on icon at bounding box center [1474, 102] width 11 height 11
click at [1148, 21] on icon at bounding box center [1157, 20] width 17 height 17
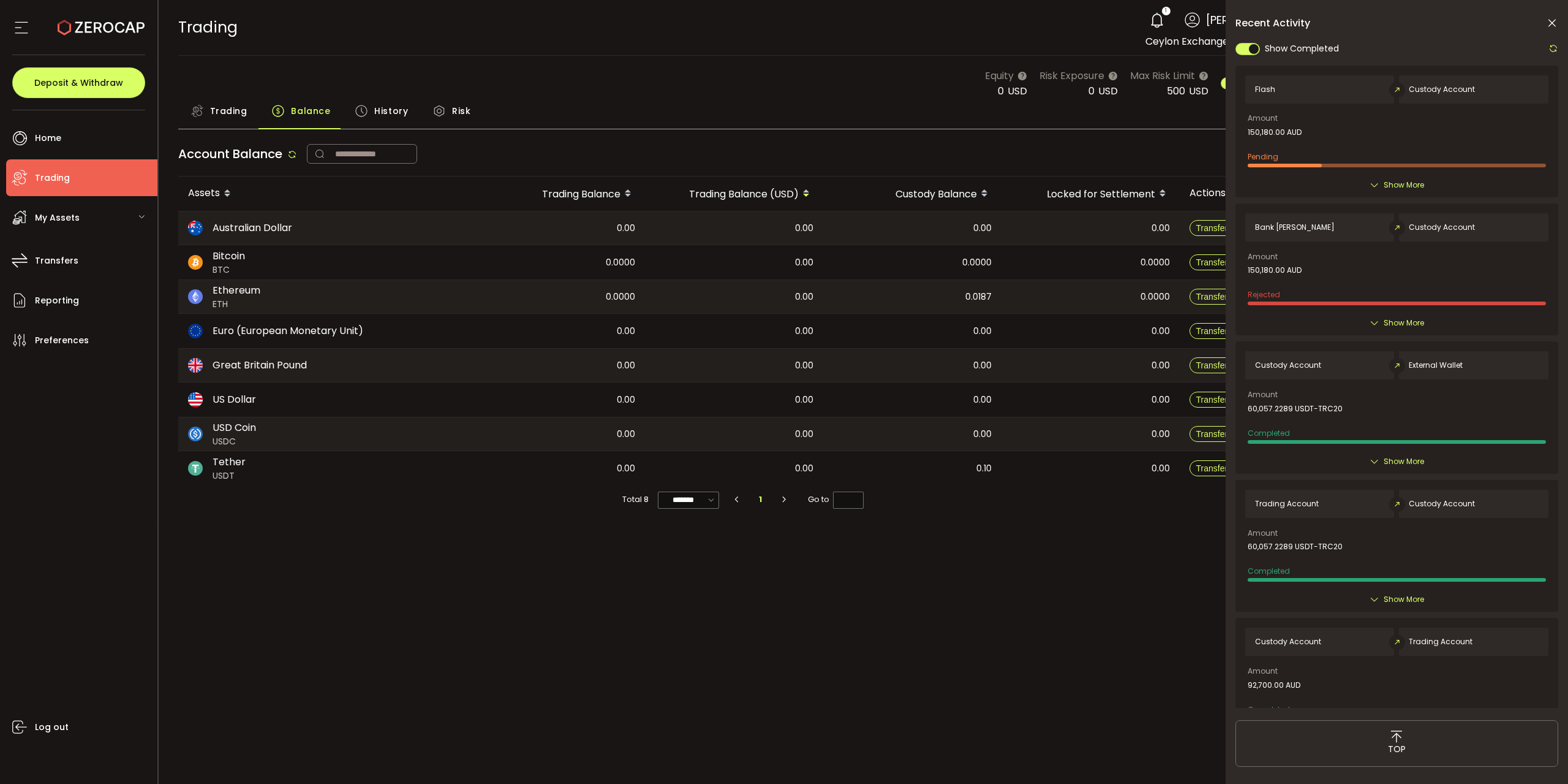
click at [1372, 184] on icon at bounding box center [1375, 185] width 10 height 10
click at [1404, 188] on span "Show More" at bounding box center [1404, 185] width 41 height 12
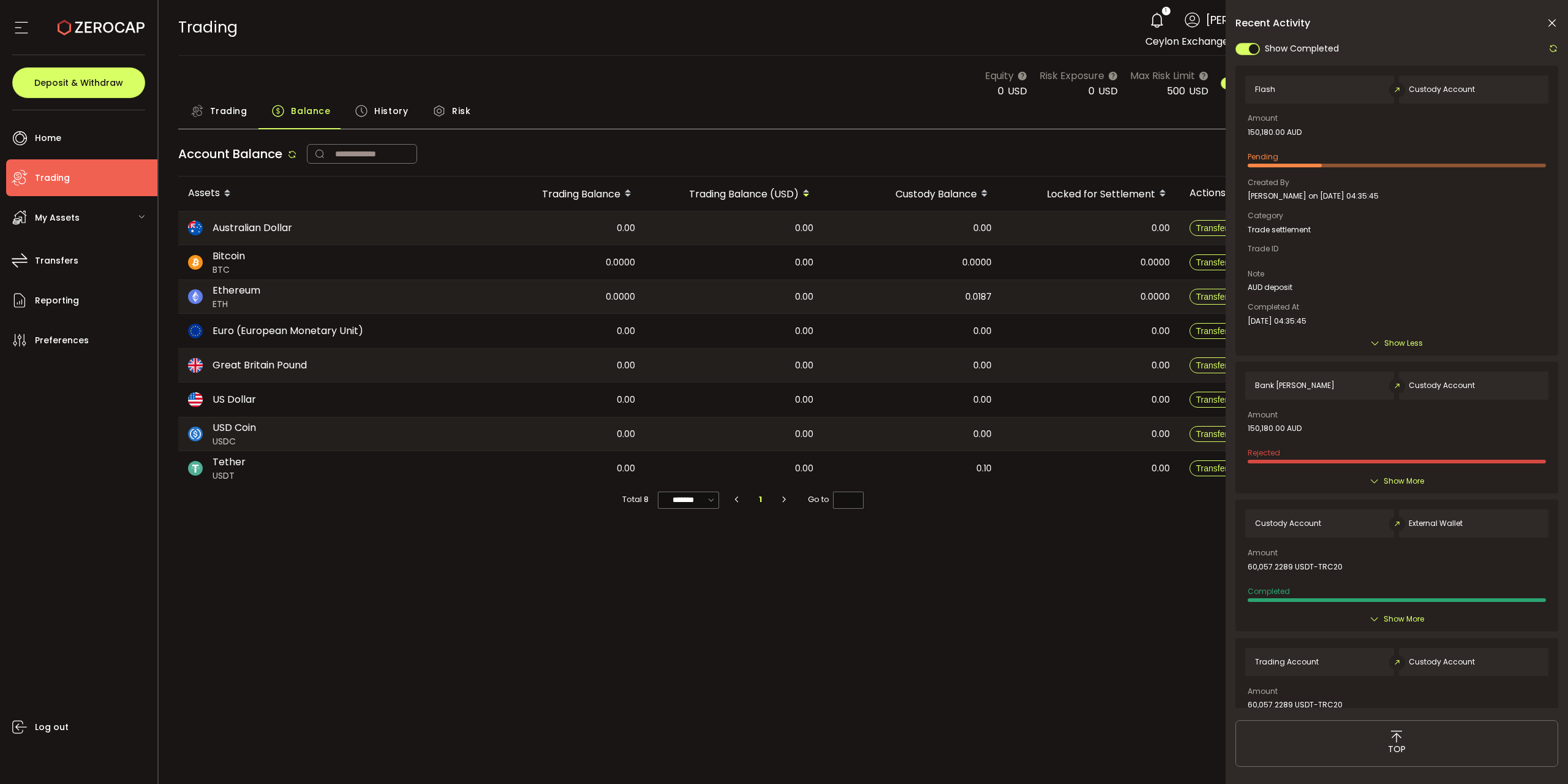
click at [1558, 46] on icon at bounding box center [1554, 48] width 10 height 10
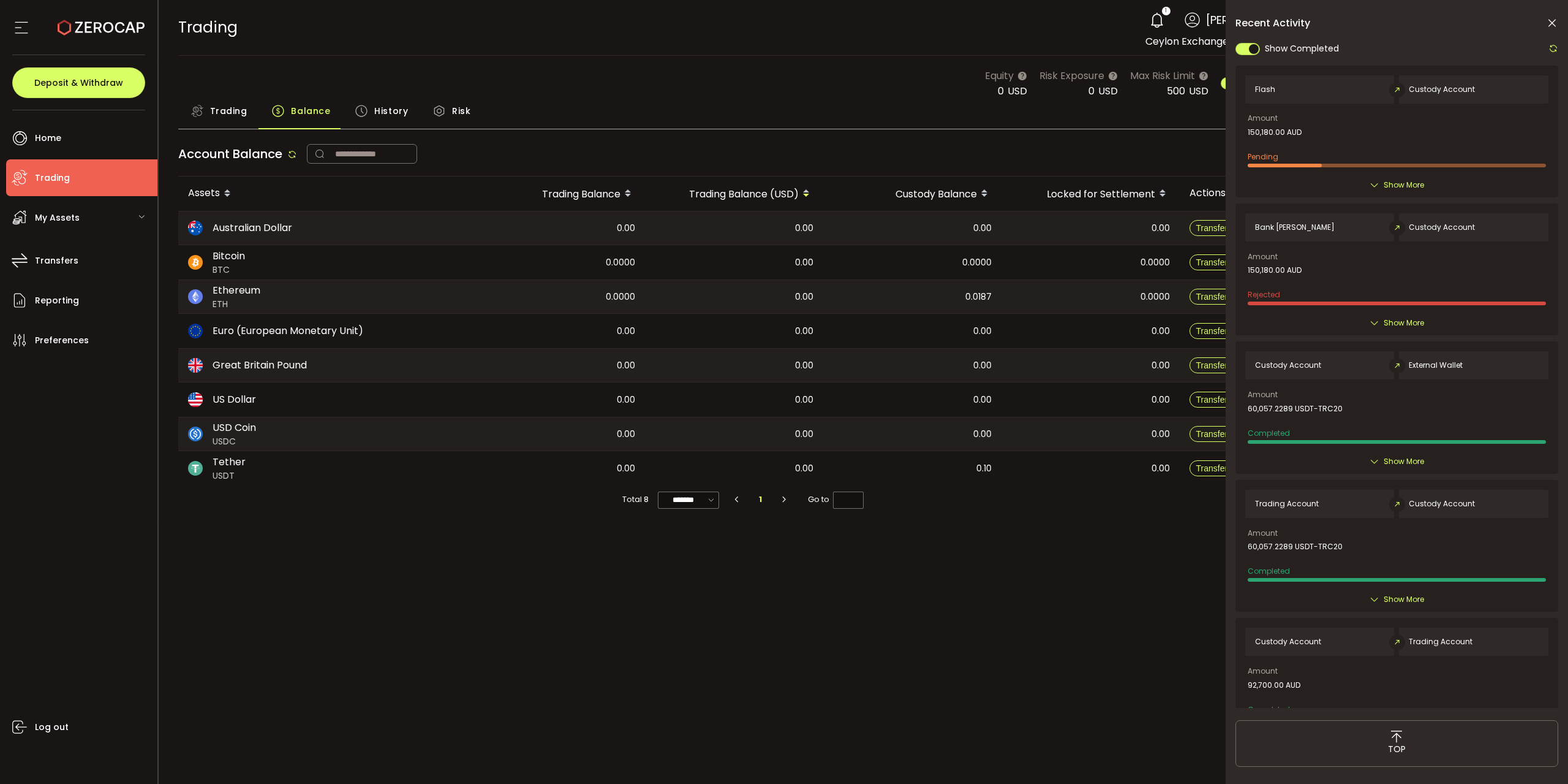
click at [1554, 46] on icon at bounding box center [1554, 48] width 10 height 10
drag, startPoint x: 1553, startPoint y: 19, endPoint x: 1557, endPoint y: 12, distance: 8.1
click at [1554, 17] on div "Recent Activity Show Completed Flash Custody Account Amount 150,180.00 AUD Pend…" at bounding box center [1397, 431] width 343 height 863
click at [1554, 24] on icon at bounding box center [1552, 23] width 12 height 12
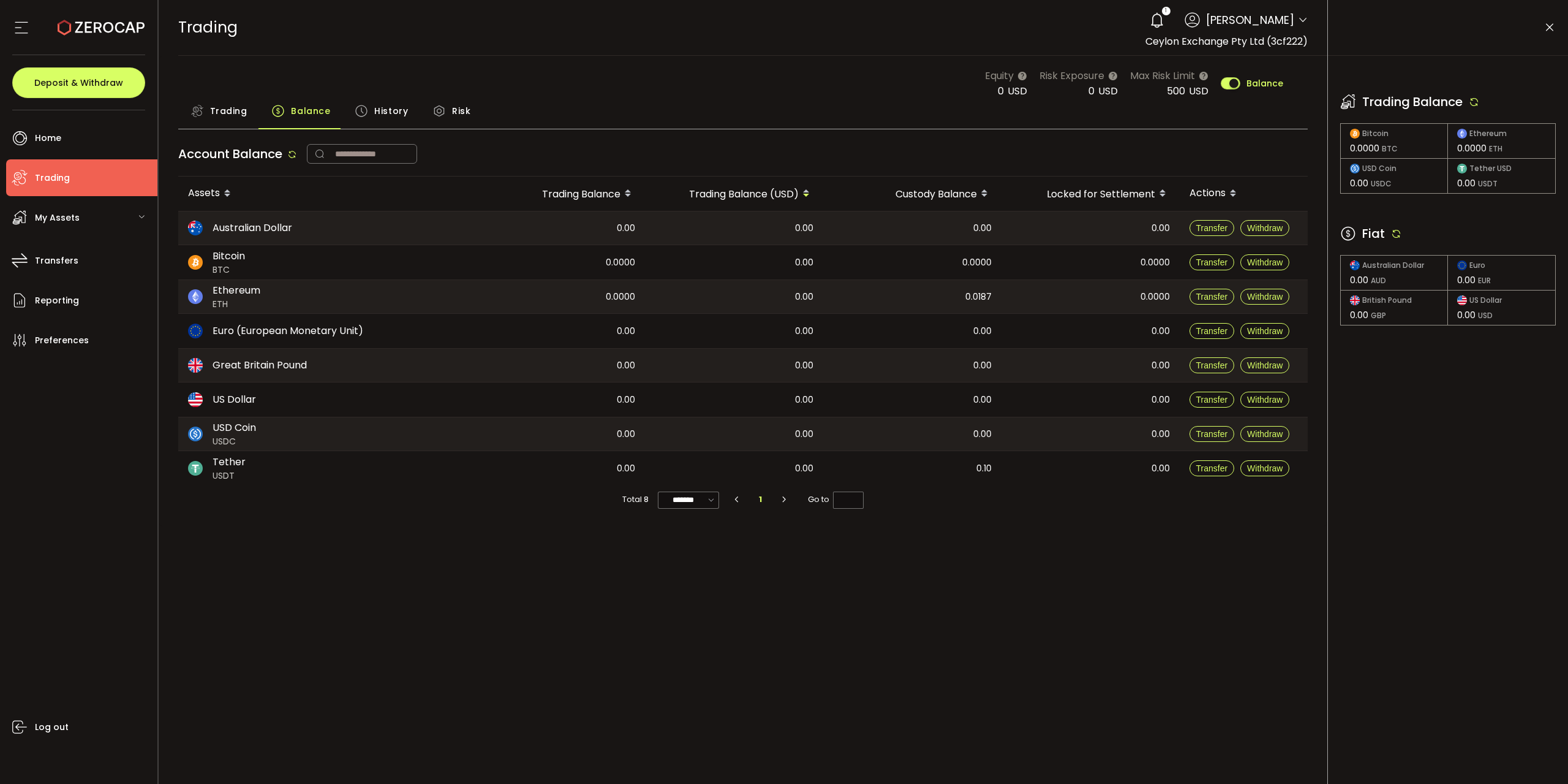
click at [1393, 235] on icon at bounding box center [1396, 233] width 11 height 11
click at [1477, 102] on icon at bounding box center [1474, 102] width 11 height 11
click at [1395, 227] on div "Fiat" at bounding box center [1448, 234] width 216 height 19
click at [1399, 231] on icon at bounding box center [1396, 233] width 11 height 11
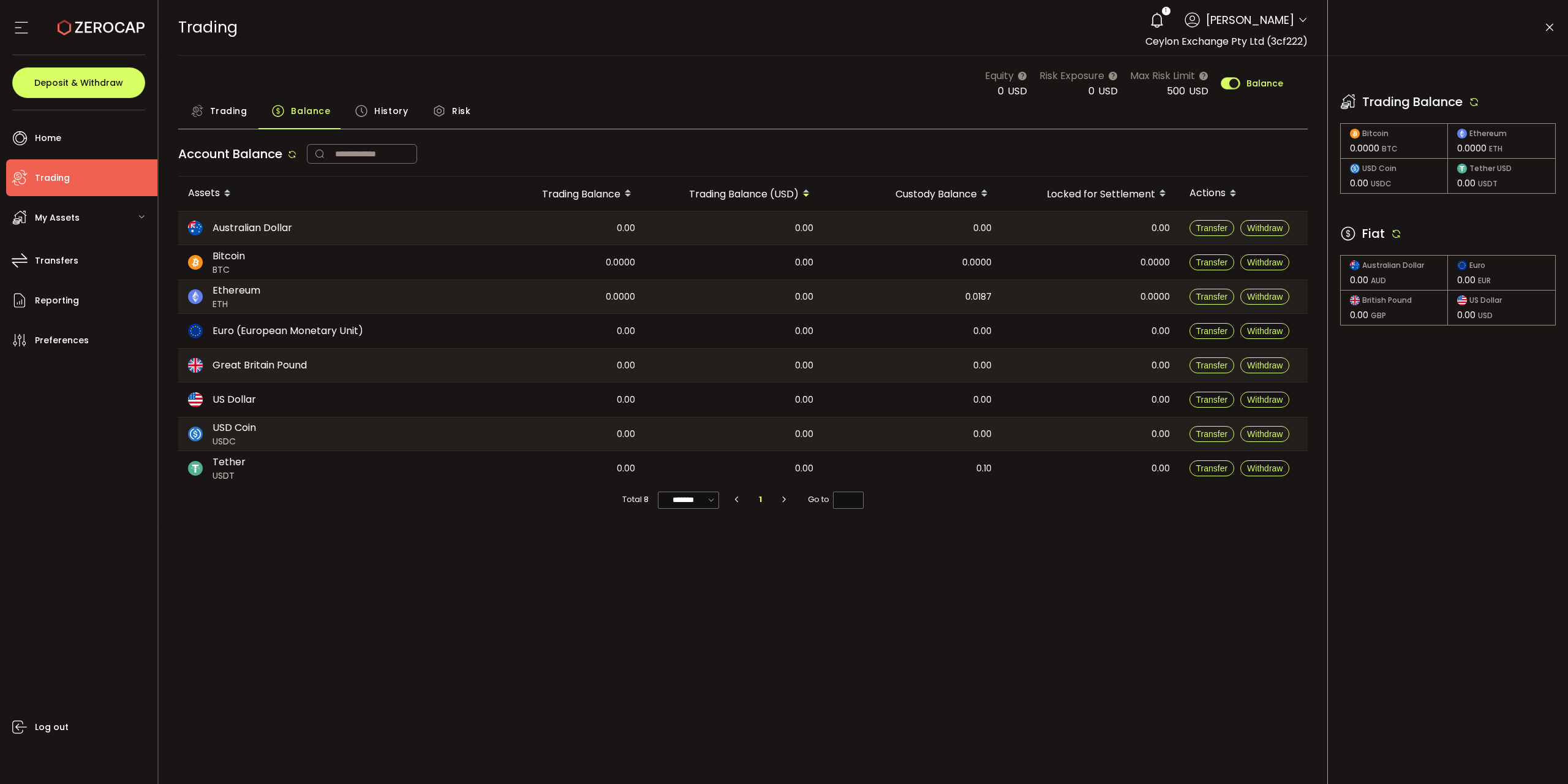
click at [1472, 101] on icon at bounding box center [1474, 102] width 11 height 11
click at [1472, 99] on icon at bounding box center [1474, 102] width 11 height 11
click at [1474, 99] on icon at bounding box center [1474, 102] width 11 height 11
click at [1395, 235] on icon at bounding box center [1396, 233] width 11 height 11
click at [1398, 235] on icon at bounding box center [1396, 233] width 11 height 11
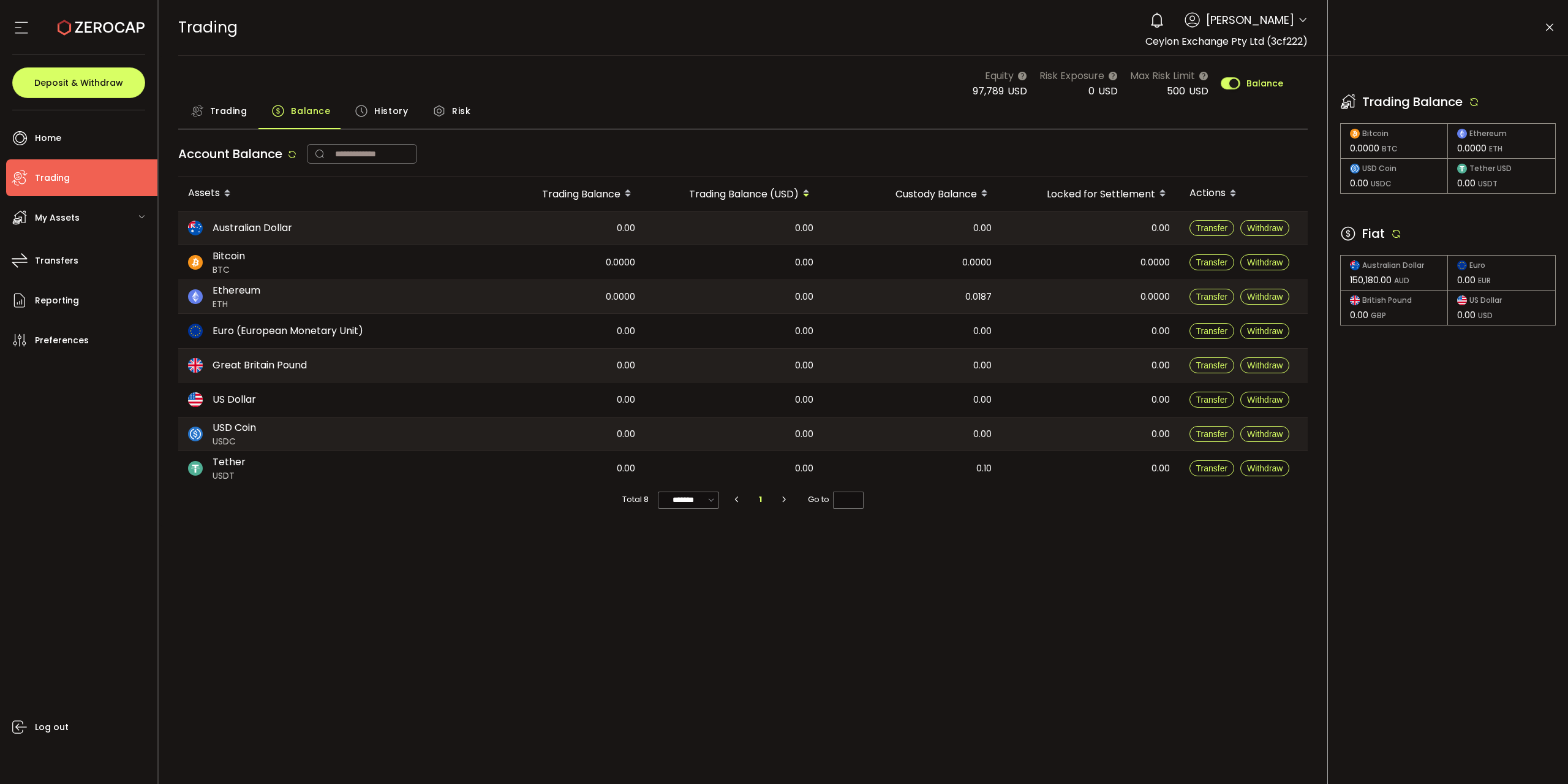
drag, startPoint x: 232, startPoint y: 117, endPoint x: 694, endPoint y: 179, distance: 466.1
click at [232, 117] on span "Trading" at bounding box center [228, 111] width 37 height 25
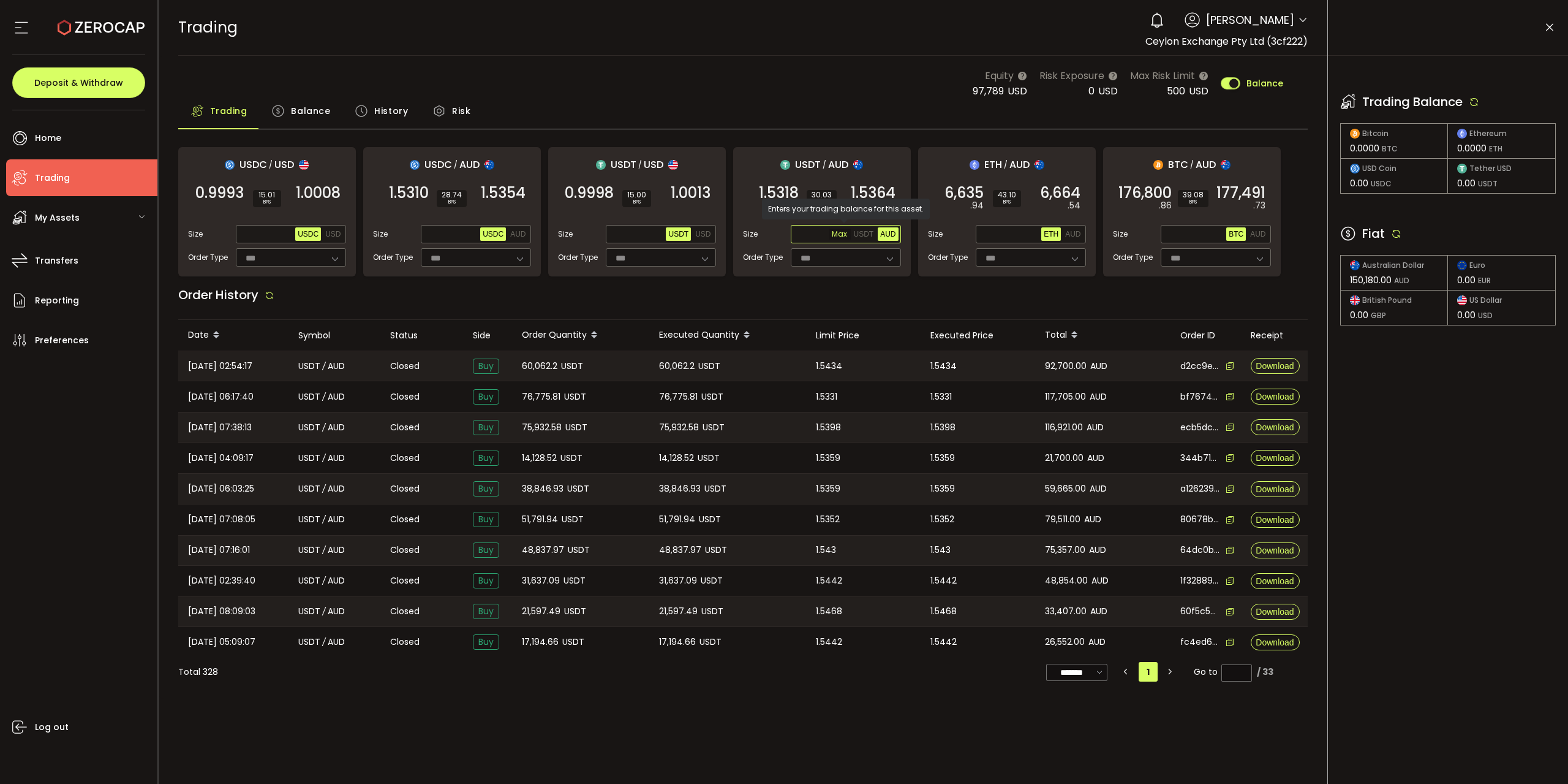
click at [850, 232] on span "Max" at bounding box center [839, 234] width 21 height 11
type input "********"
click at [872, 194] on span "1.5364" at bounding box center [873, 193] width 45 height 12
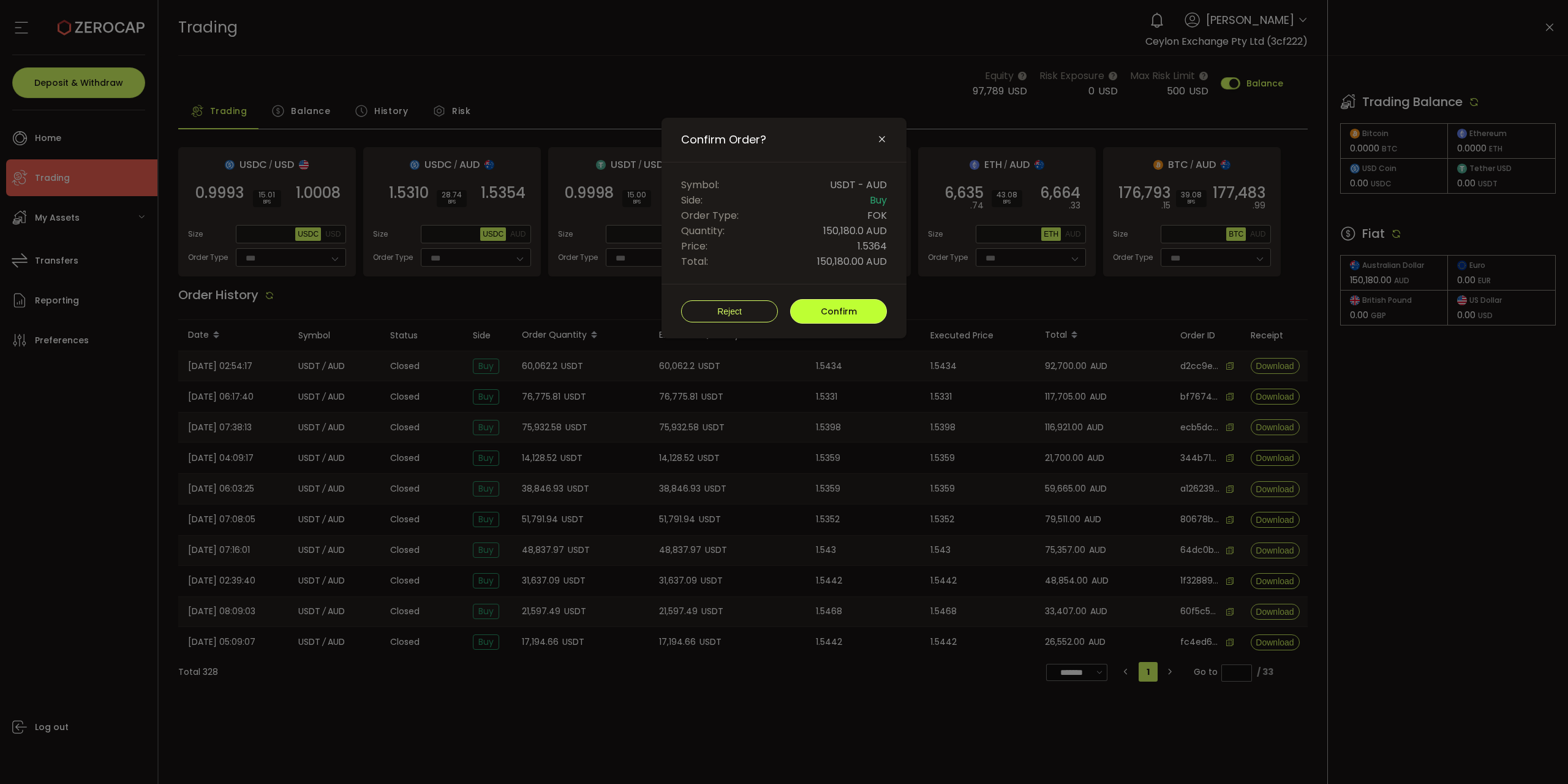
click at [849, 307] on span "Confirm" at bounding box center [839, 312] width 36 height 12
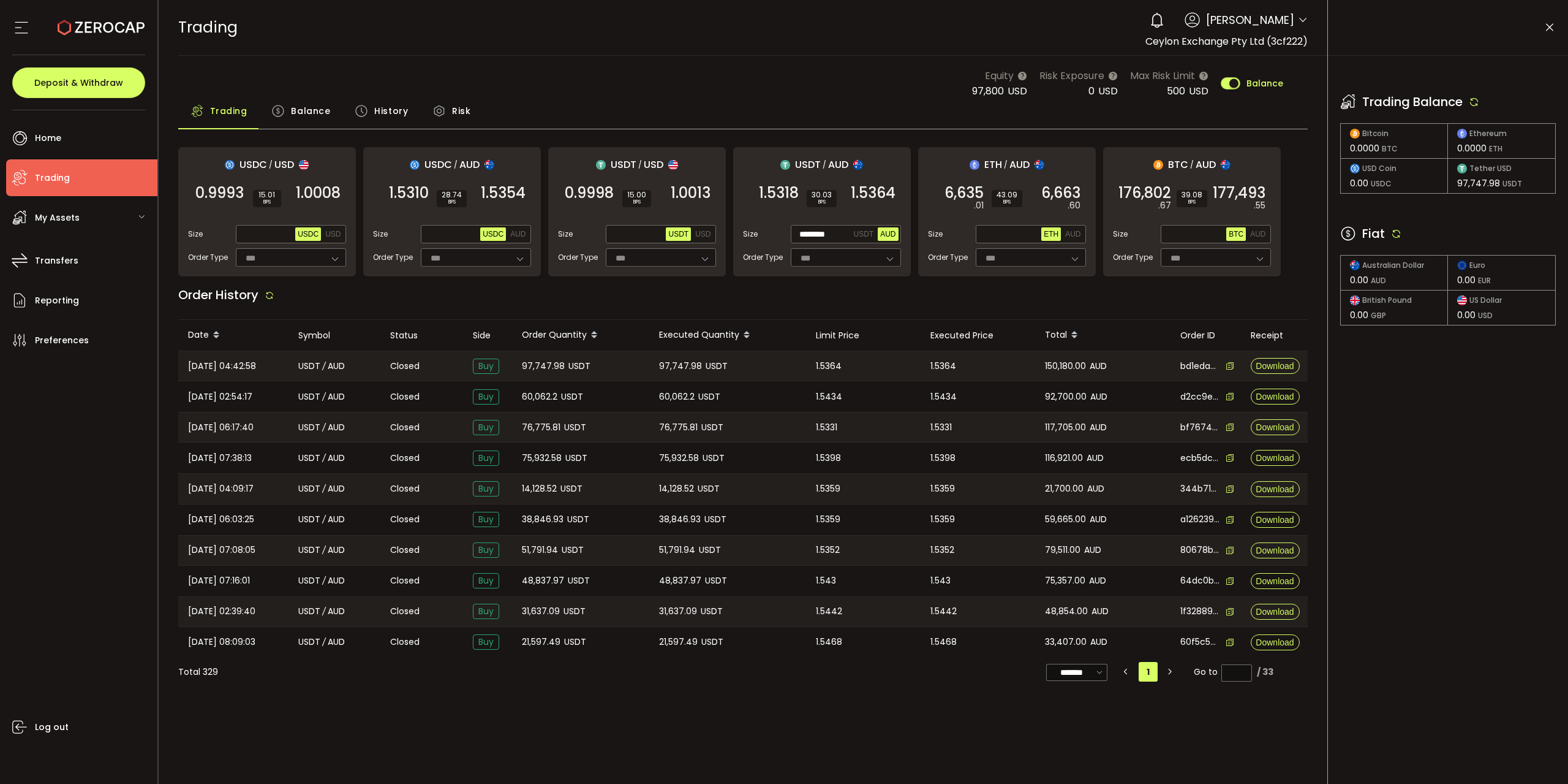
click at [318, 102] on span "Balance" at bounding box center [311, 111] width 39 height 25
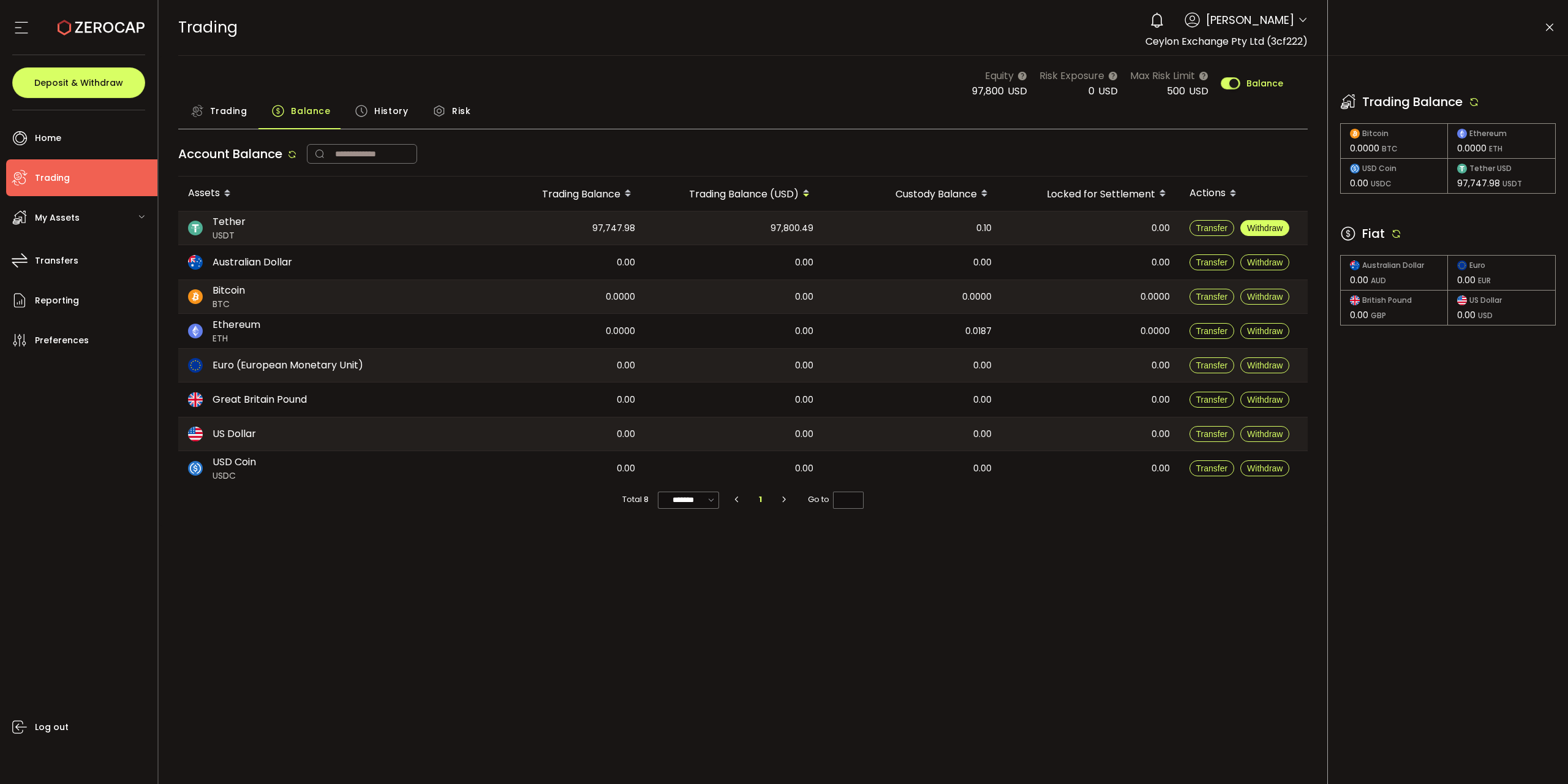
click at [1249, 224] on span "Withdraw" at bounding box center [1265, 229] width 36 height 10
type input "**********"
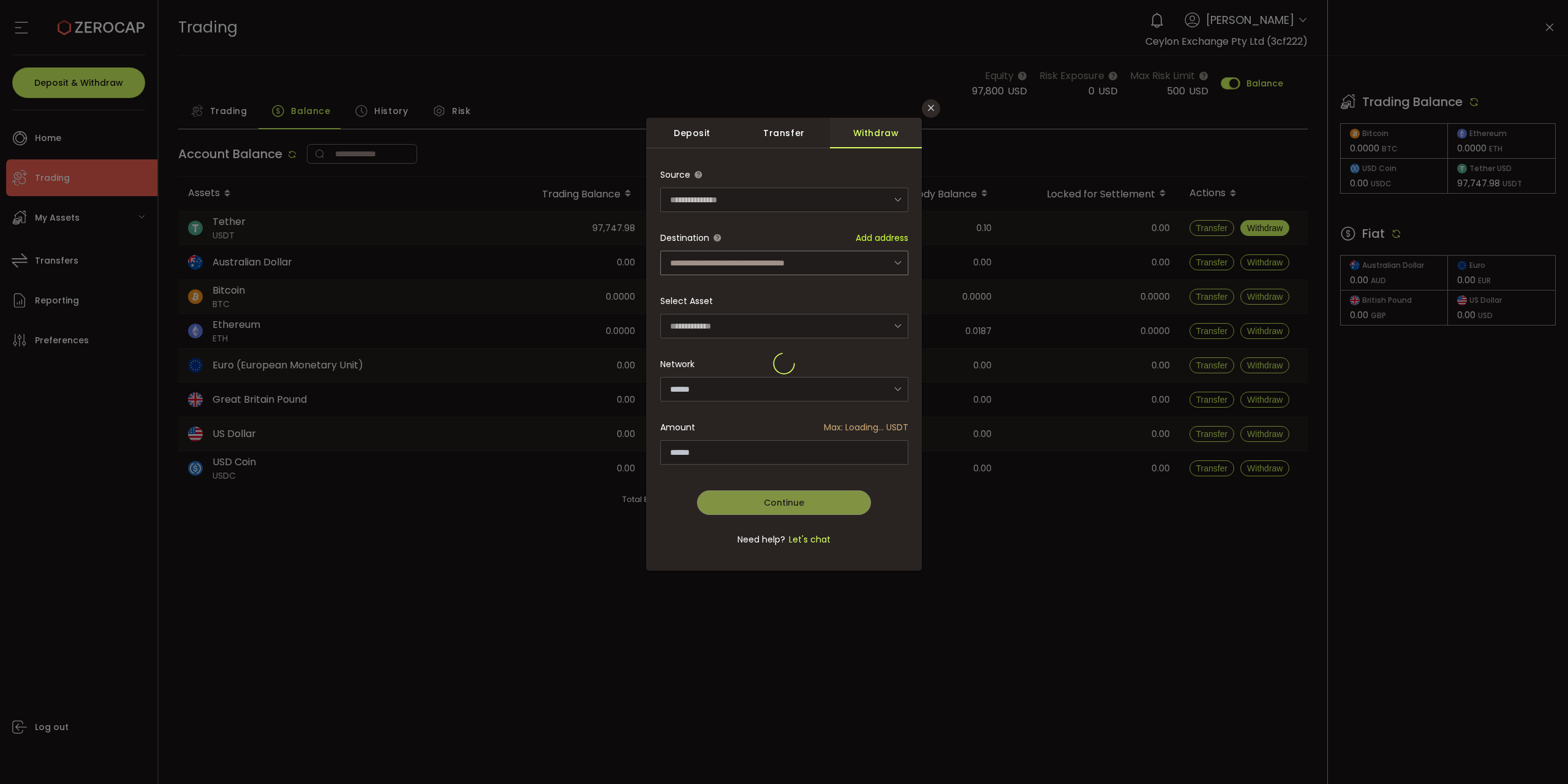
type input "****"
click at [812, 264] on input "dialog" at bounding box center [784, 262] width 248 height 25
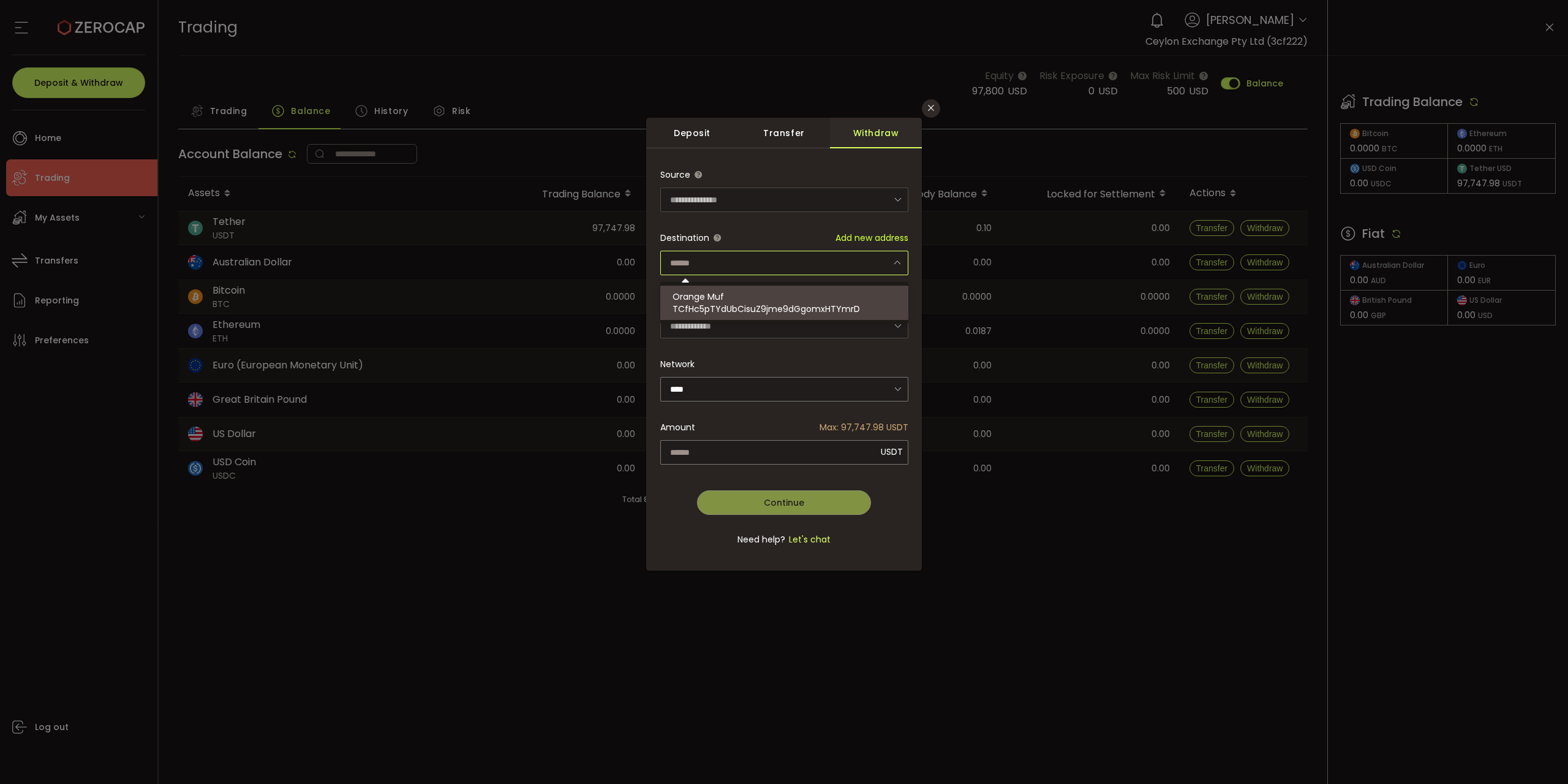
click at [823, 312] on span "TCfHc5pTYdUbCisuZ9jme9dGgomxHTYmrD" at bounding box center [767, 309] width 188 height 12
type input "**********"
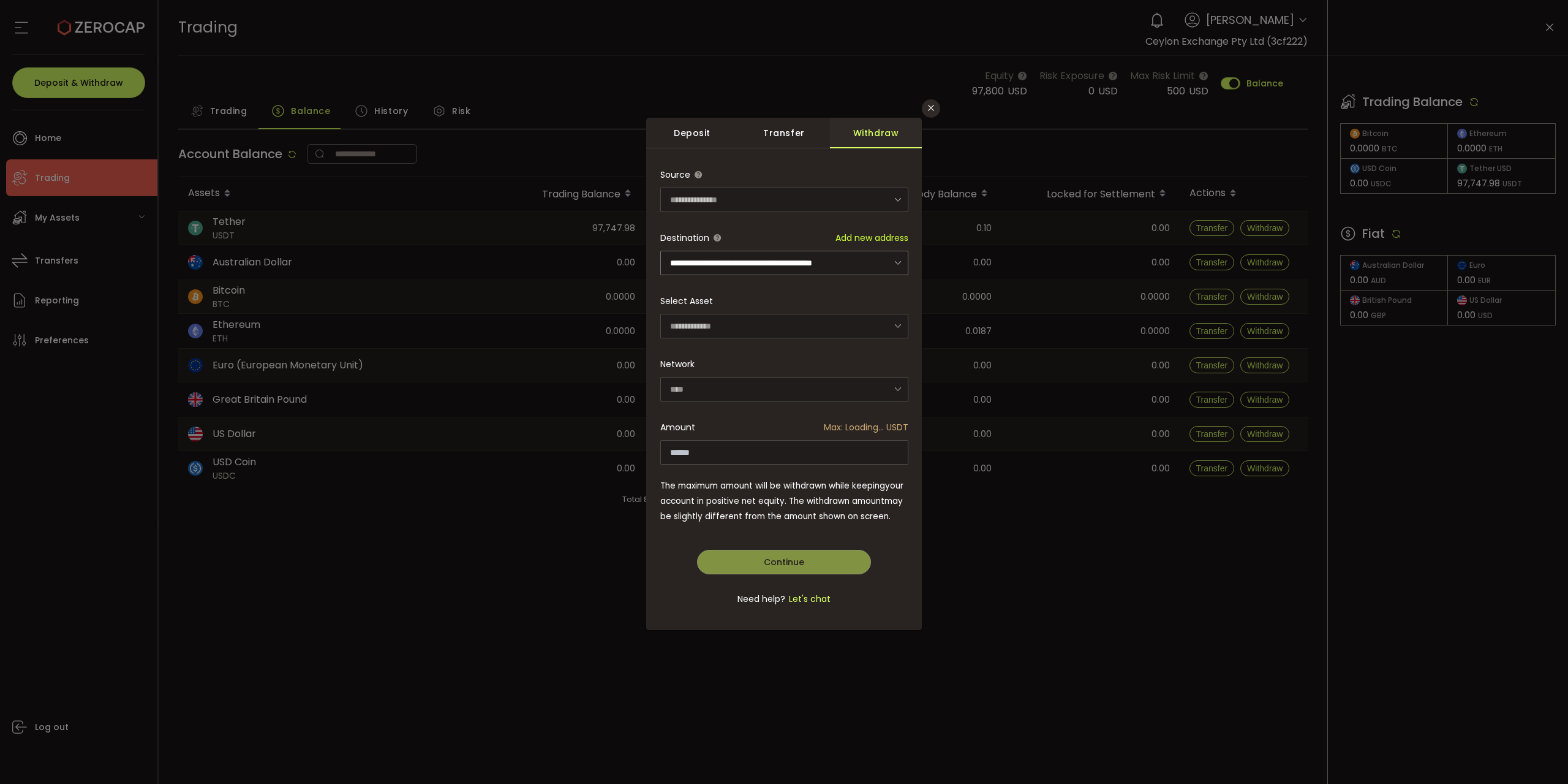
click at [840, 450] on div "**********" at bounding box center [784, 394] width 248 height 462
type input "*********"
click at [799, 560] on span "Continue" at bounding box center [784, 562] width 41 height 12
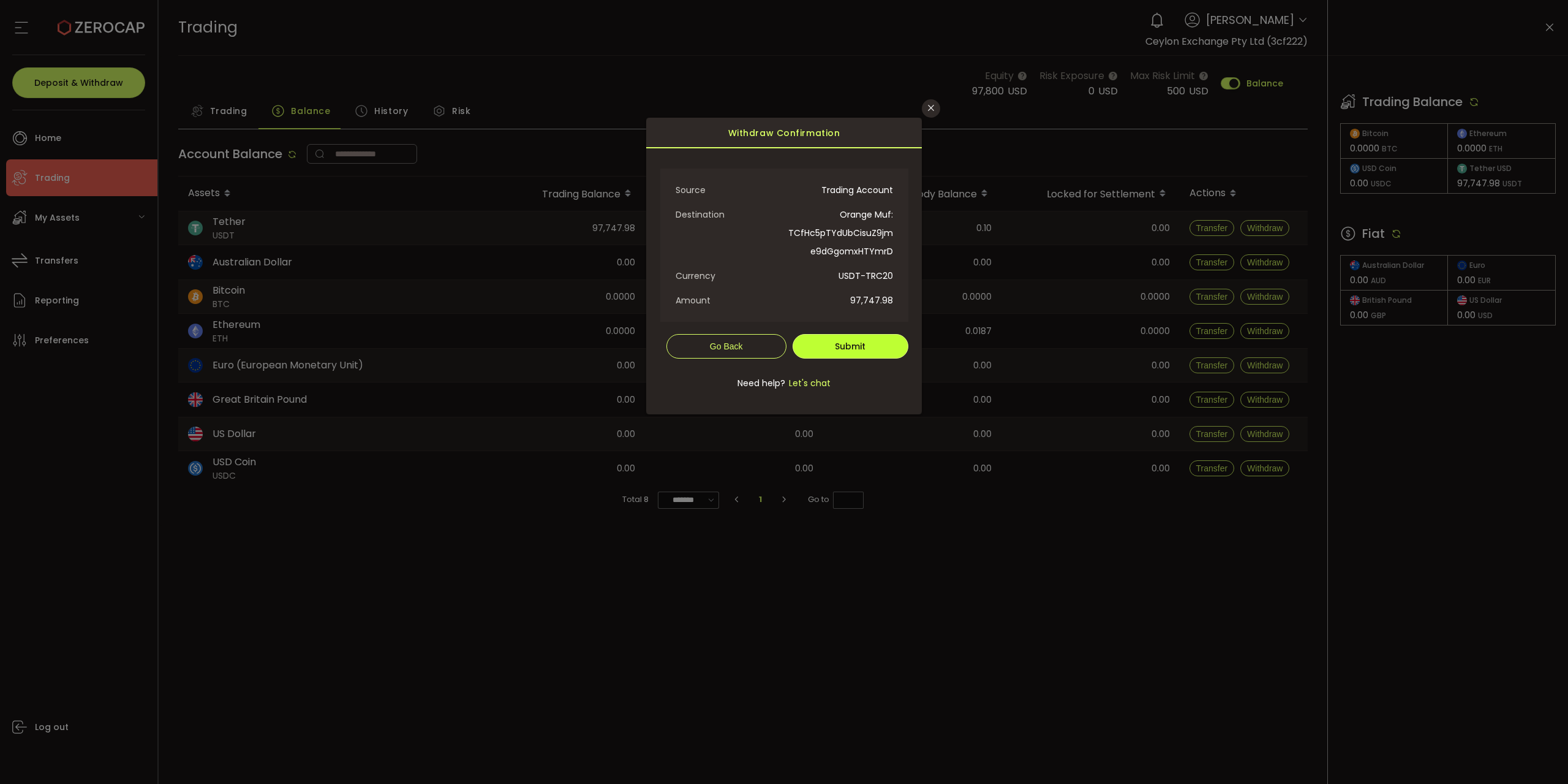
click at [863, 341] on span "Submit" at bounding box center [850, 346] width 30 height 12
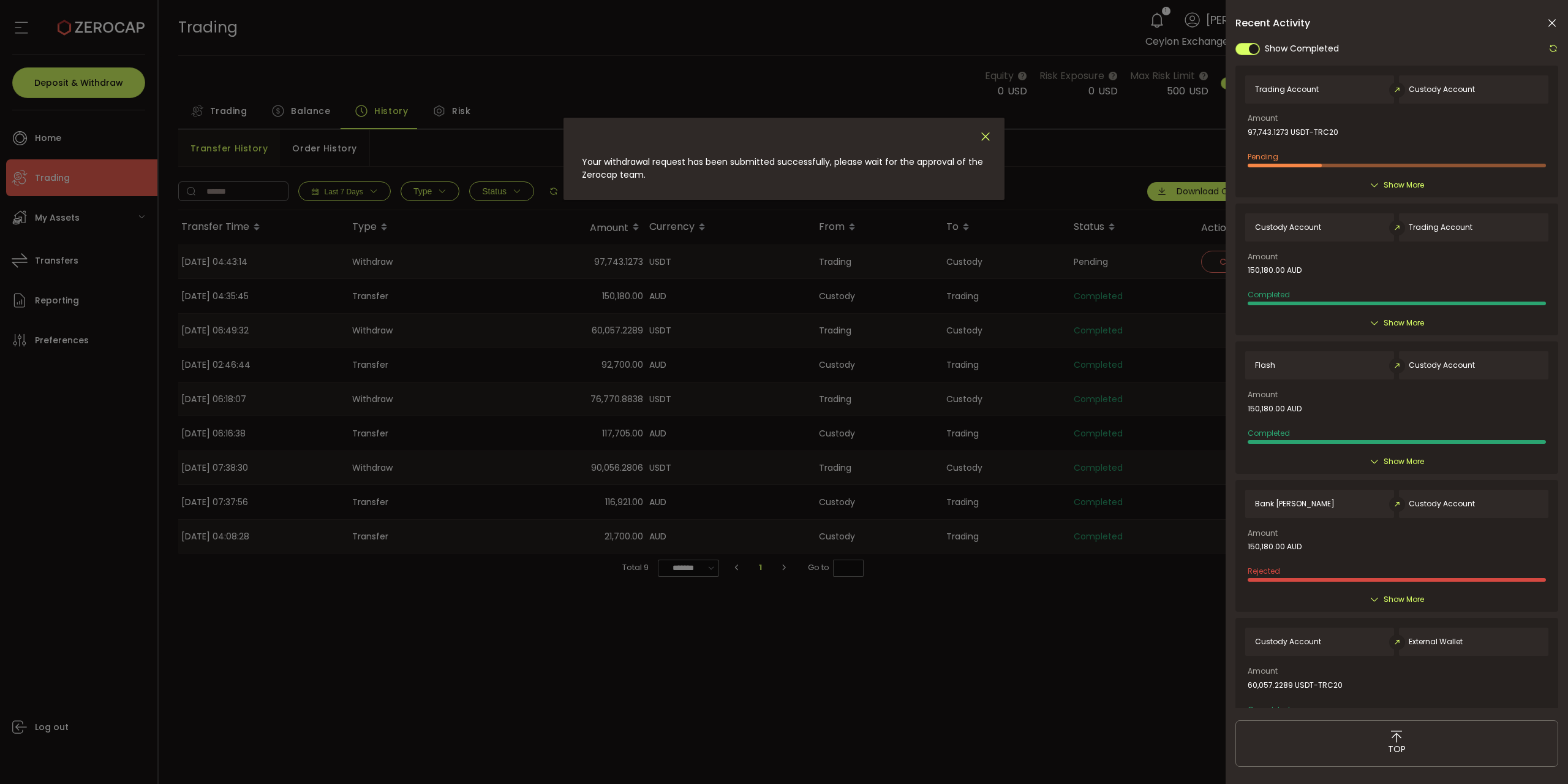
click at [987, 141] on icon "Close" at bounding box center [986, 136] width 14 height 14
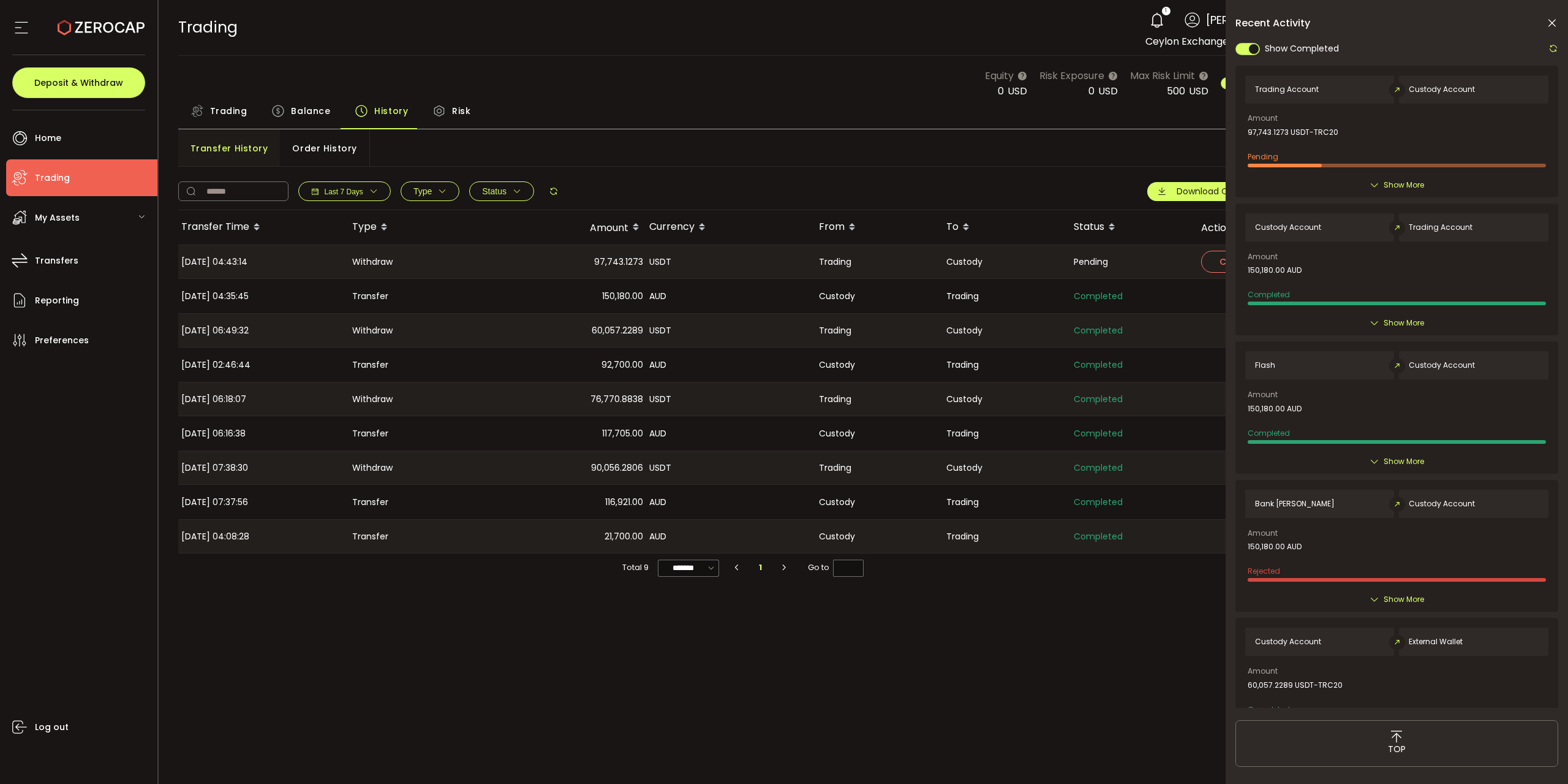
click at [1550, 22] on icon at bounding box center [1552, 23] width 12 height 12
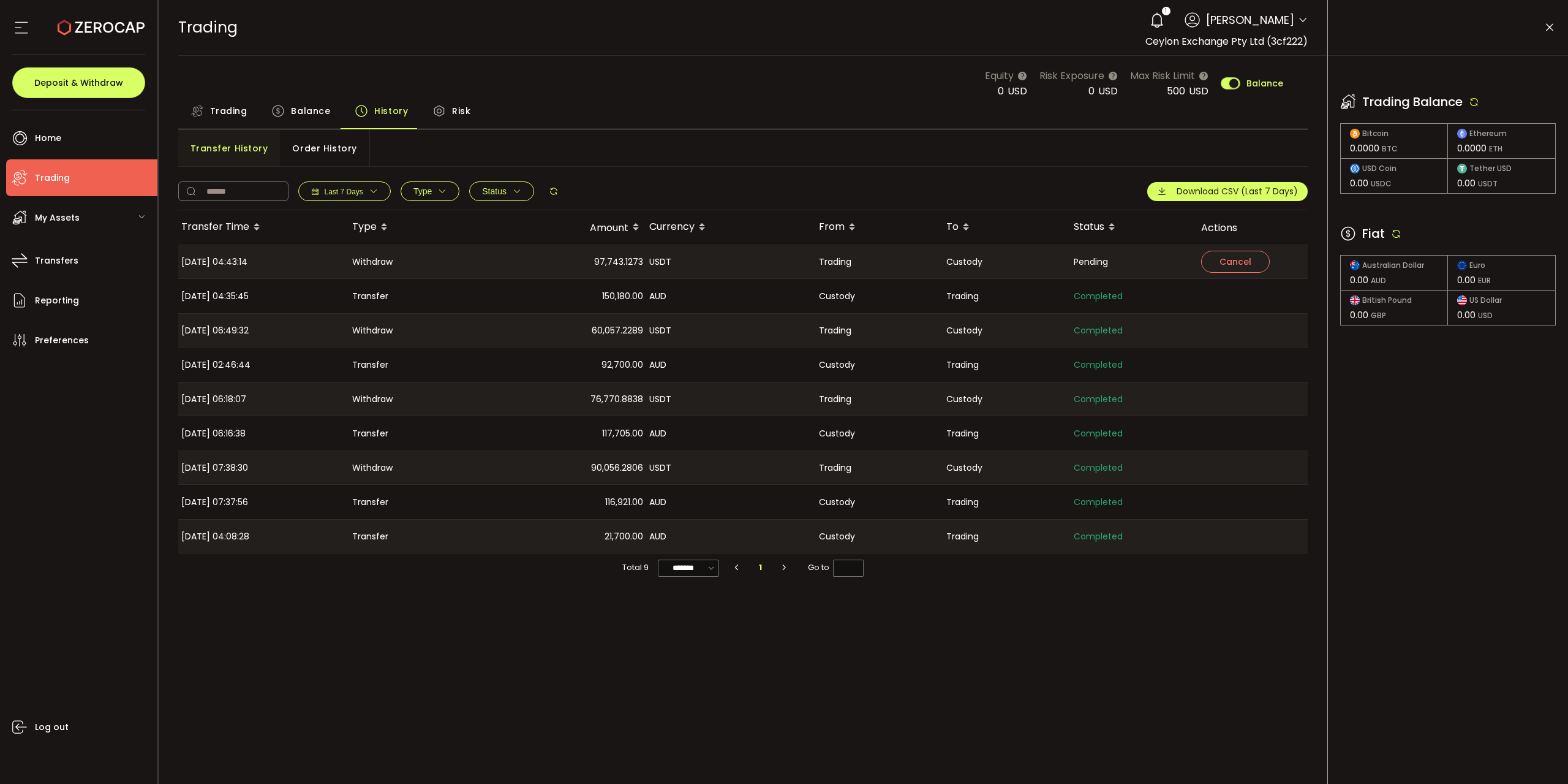
click at [1546, 26] on icon at bounding box center [1549, 27] width 12 height 12
